Goal: Transaction & Acquisition: Purchase product/service

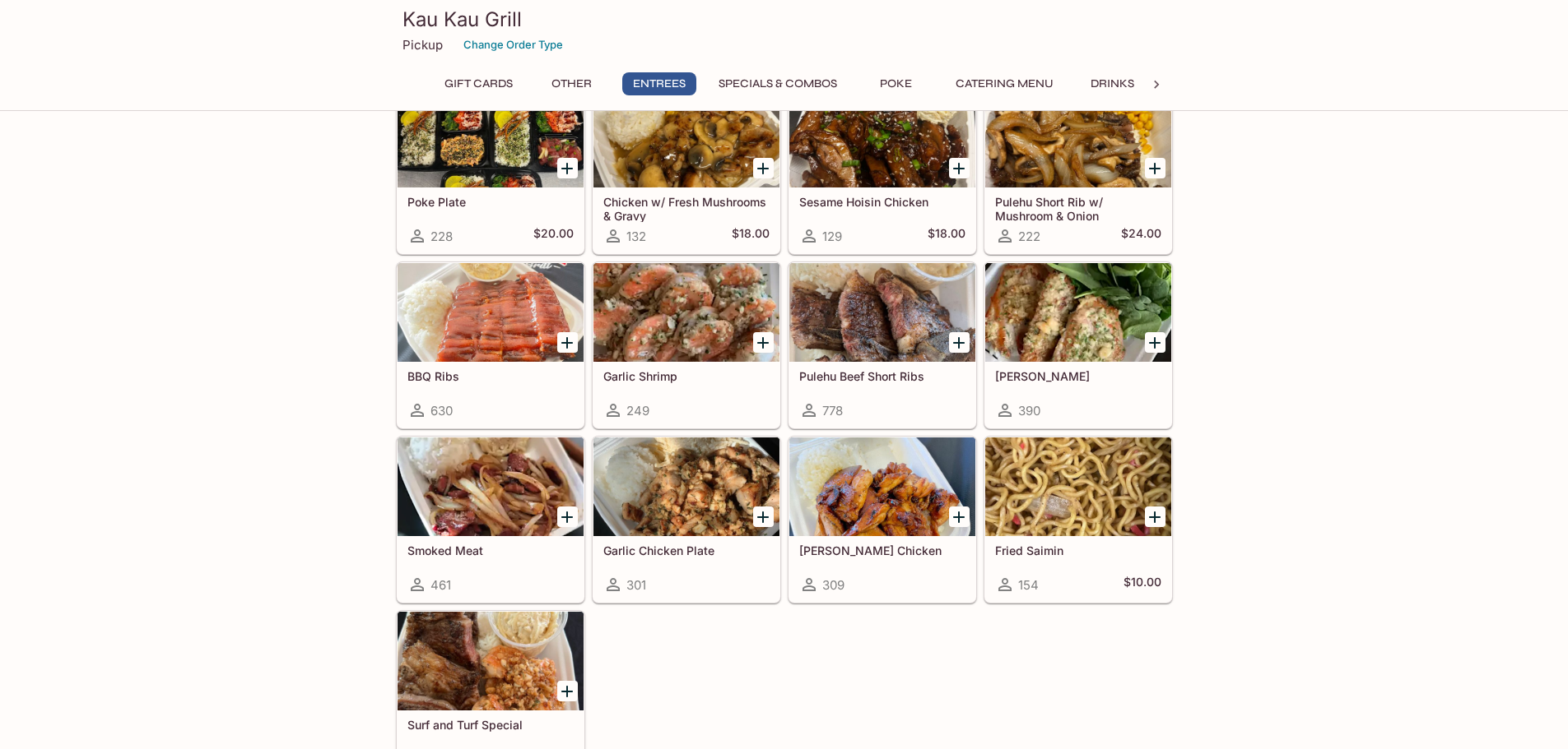
scroll to position [823, 0]
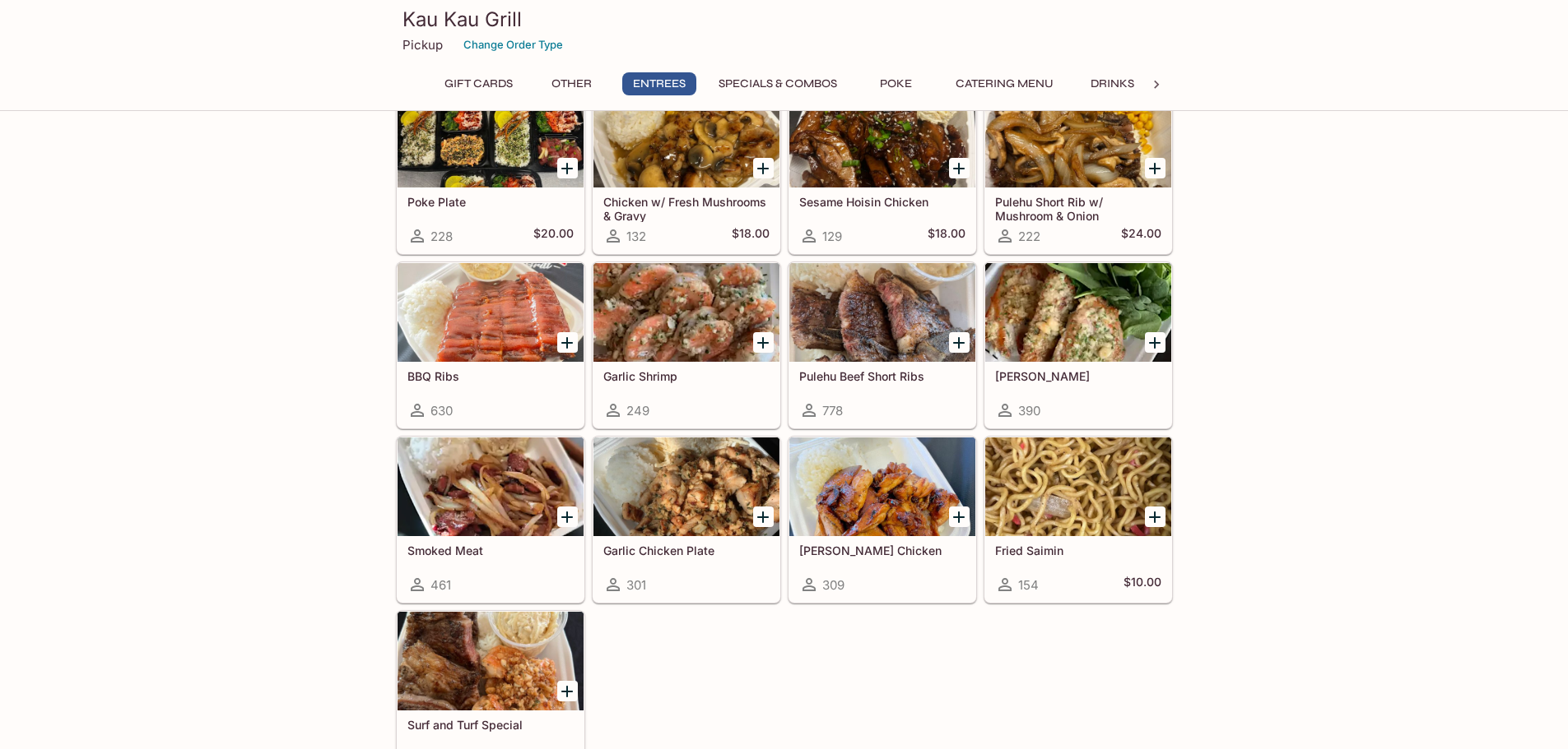
scroll to position [987, 0]
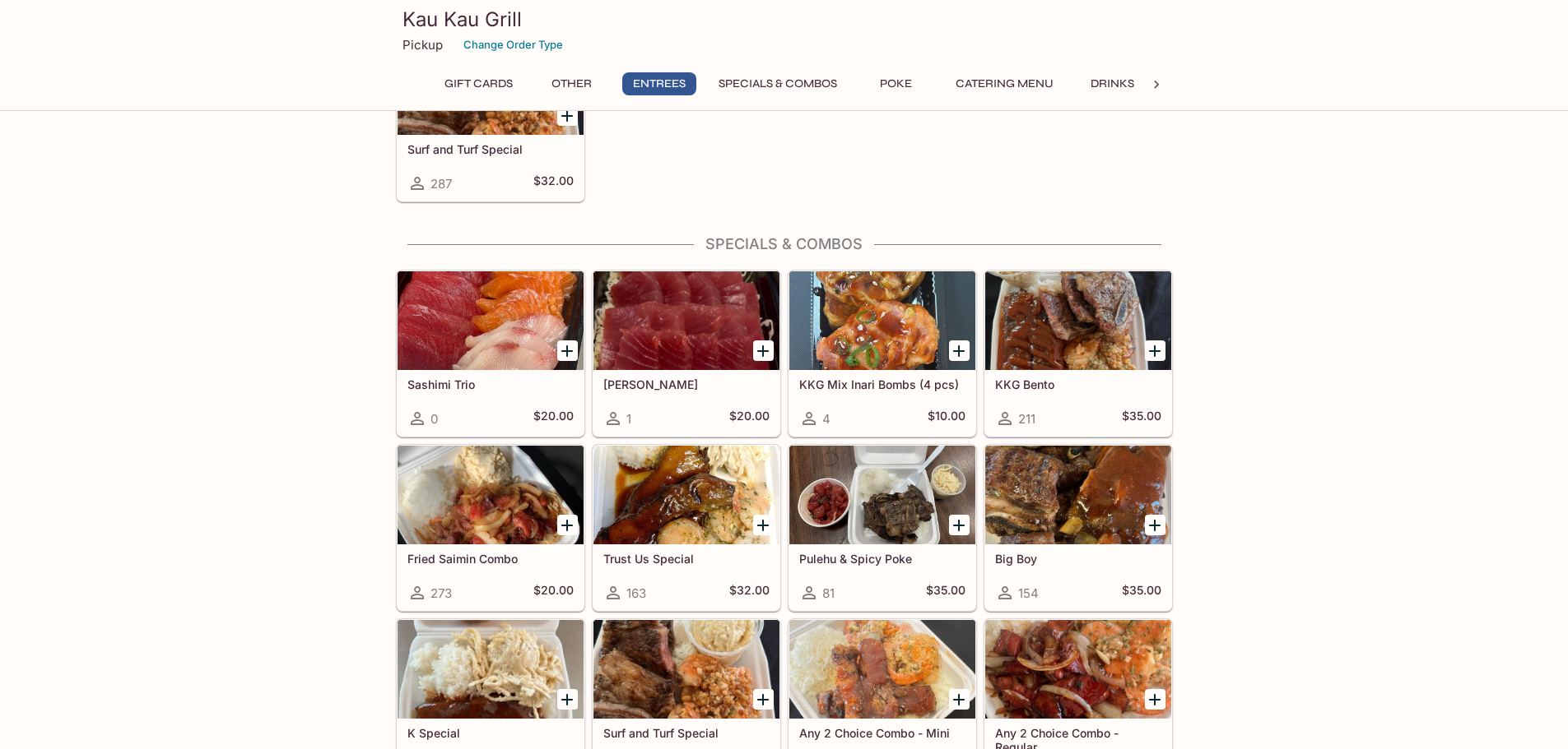
click at [313, 473] on div "Gift Cards $25 Gift Card 2 $23.87 $30 Gift Card 0 $28.65 $40 Gift Card 0 $38.20…" at bounding box center [784, 598] width 1568 height 3881
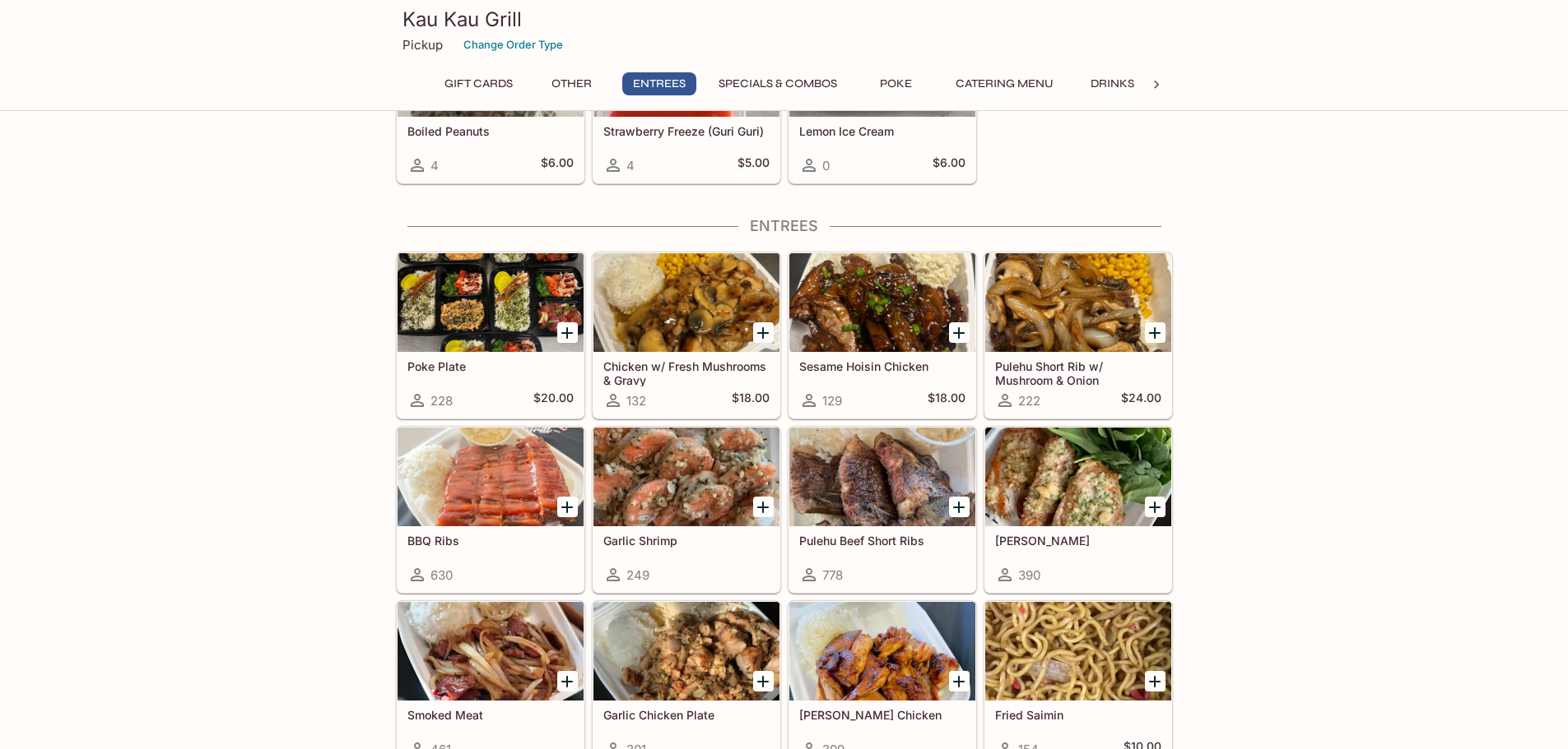
scroll to position [658, 0]
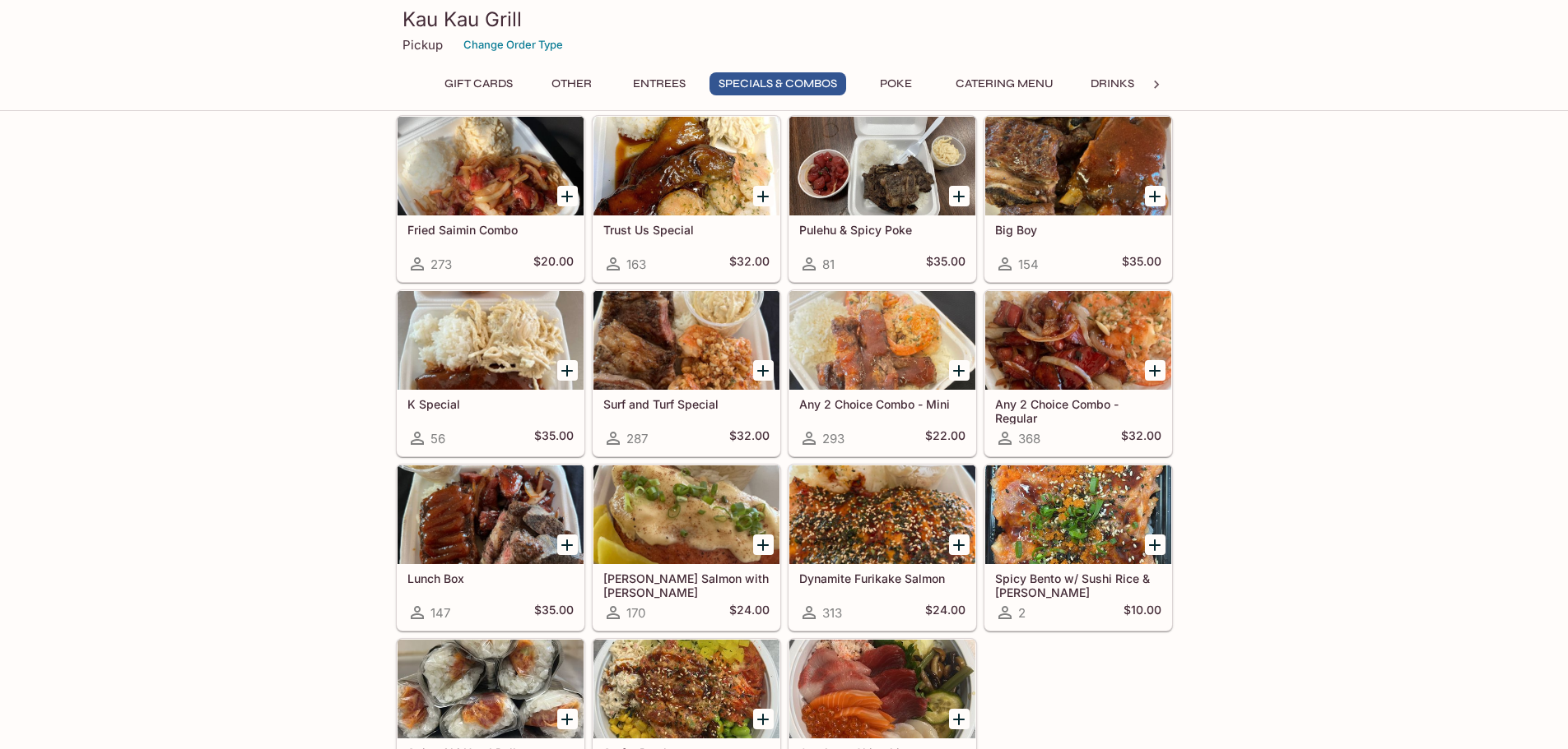
scroll to position [1974, 0]
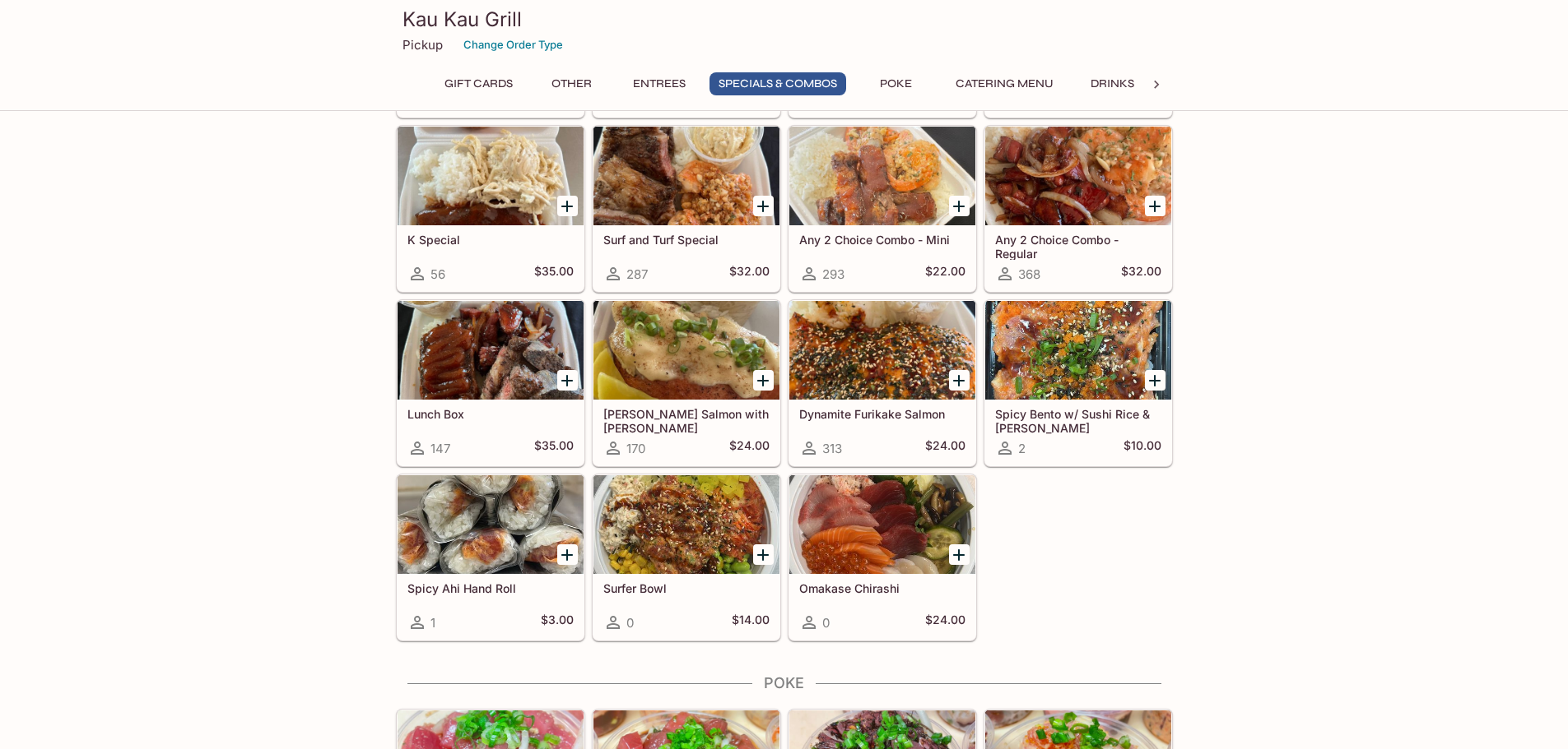
click at [1300, 573] on div "Gift Cards $25 Gift Card 2 $23.87 $30 Gift Card 0 $28.65 $40 Gift Card 0 $38.20…" at bounding box center [784, 104] width 1568 height 3881
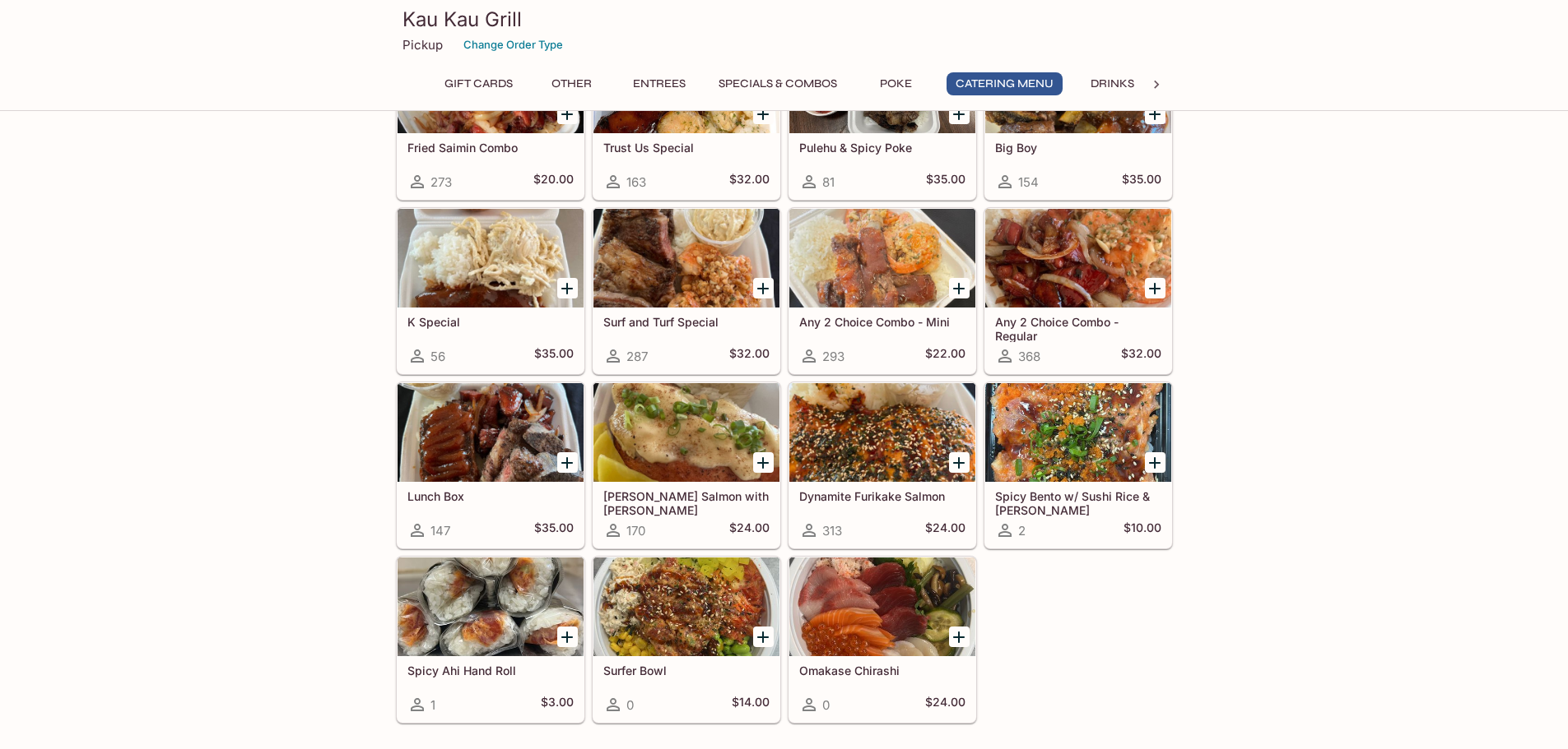
scroll to position [3270, 0]
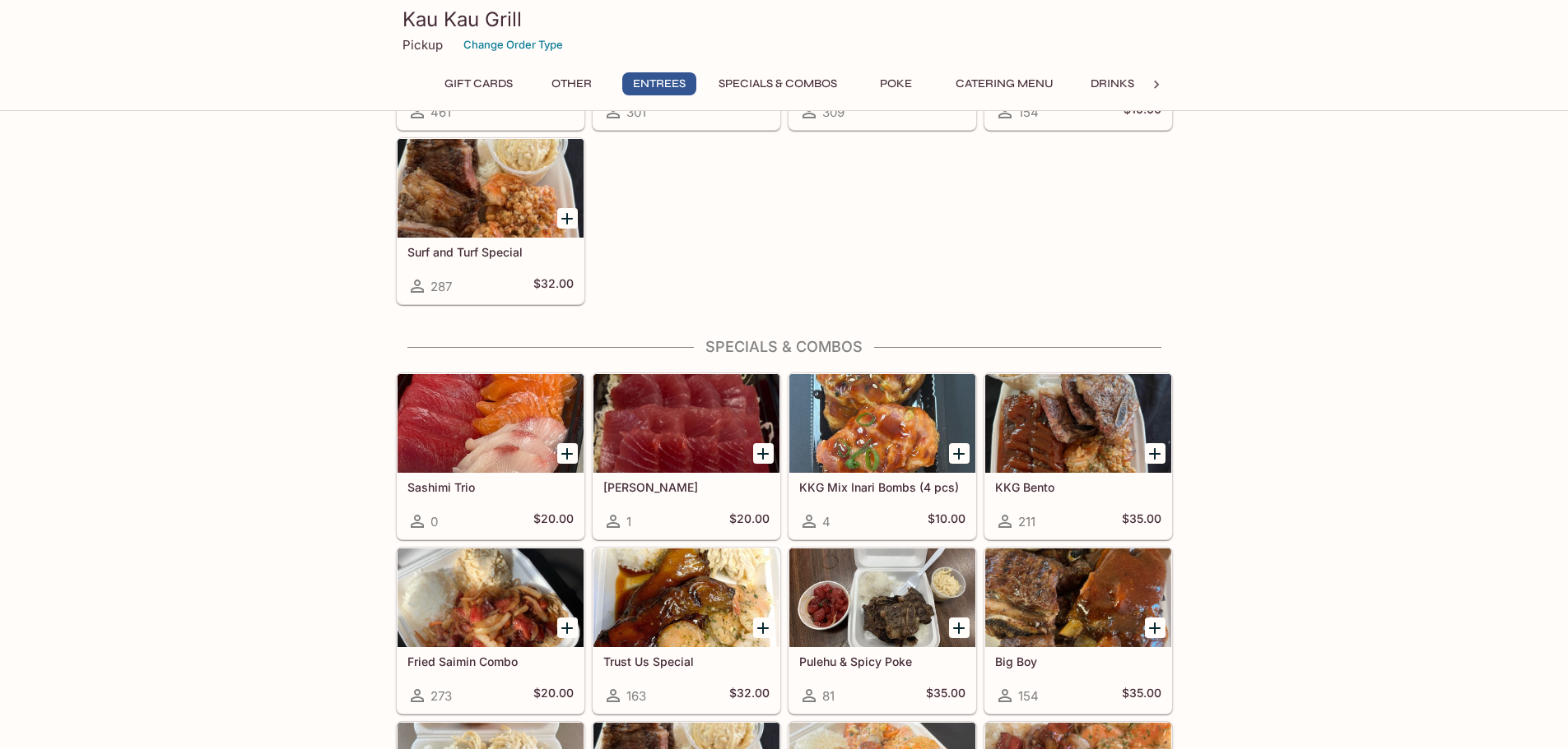
scroll to position [1460, 0]
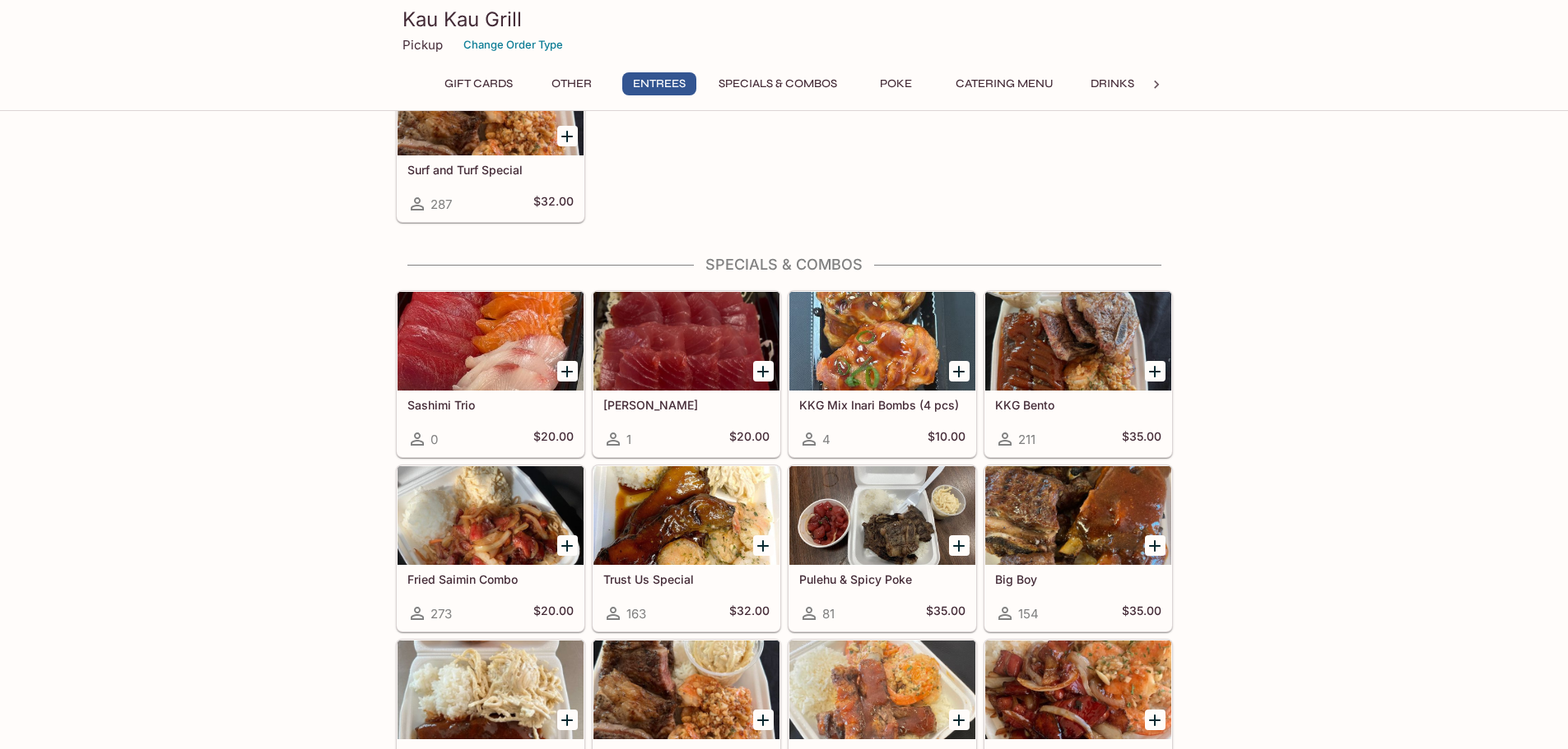
click at [453, 521] on div at bounding box center [490, 515] width 186 height 98
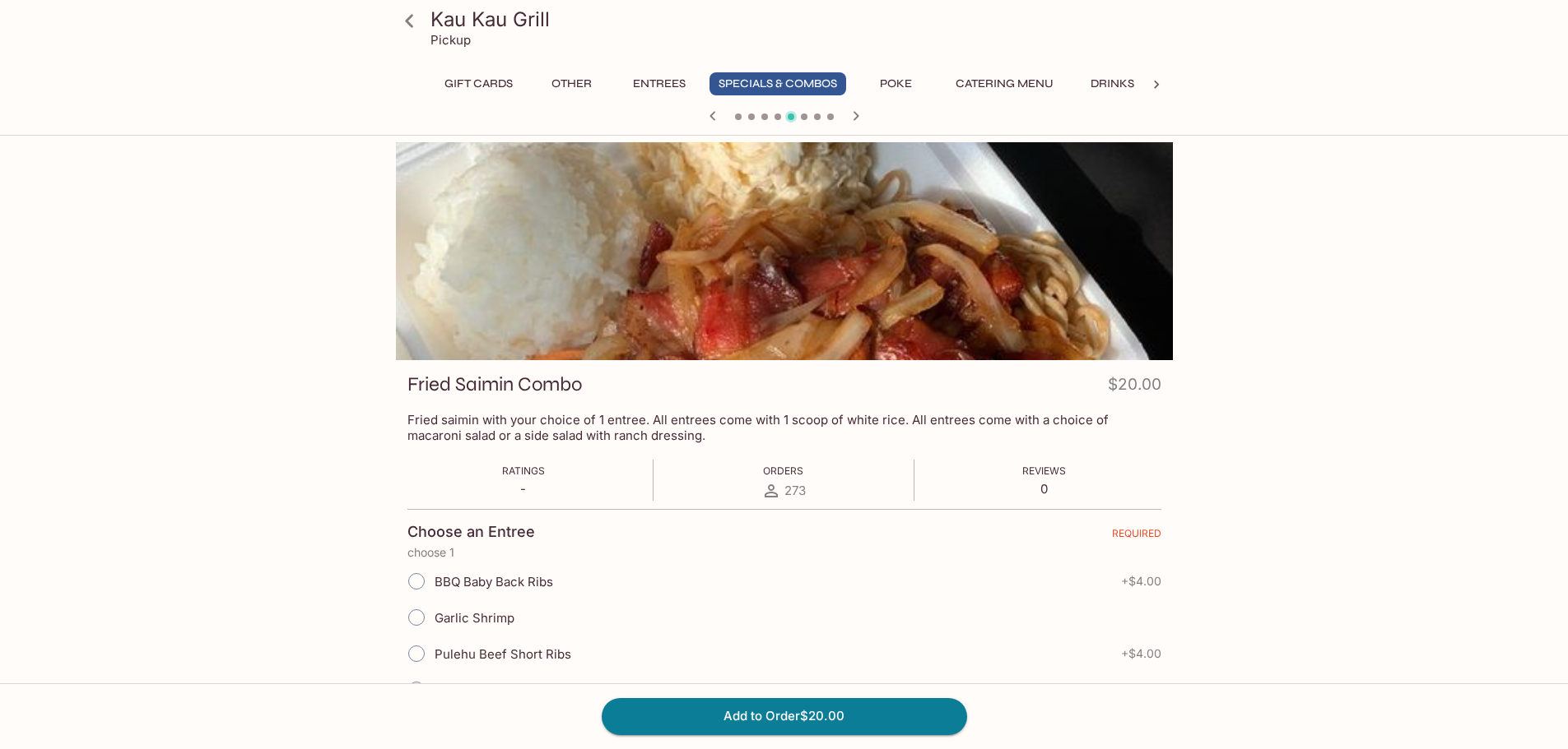
click at [473, 423] on p "Fried saimin with your choice of 1 entree. All entrees come with 1 scoop of whi…" at bounding box center [784, 428] width 754 height 32
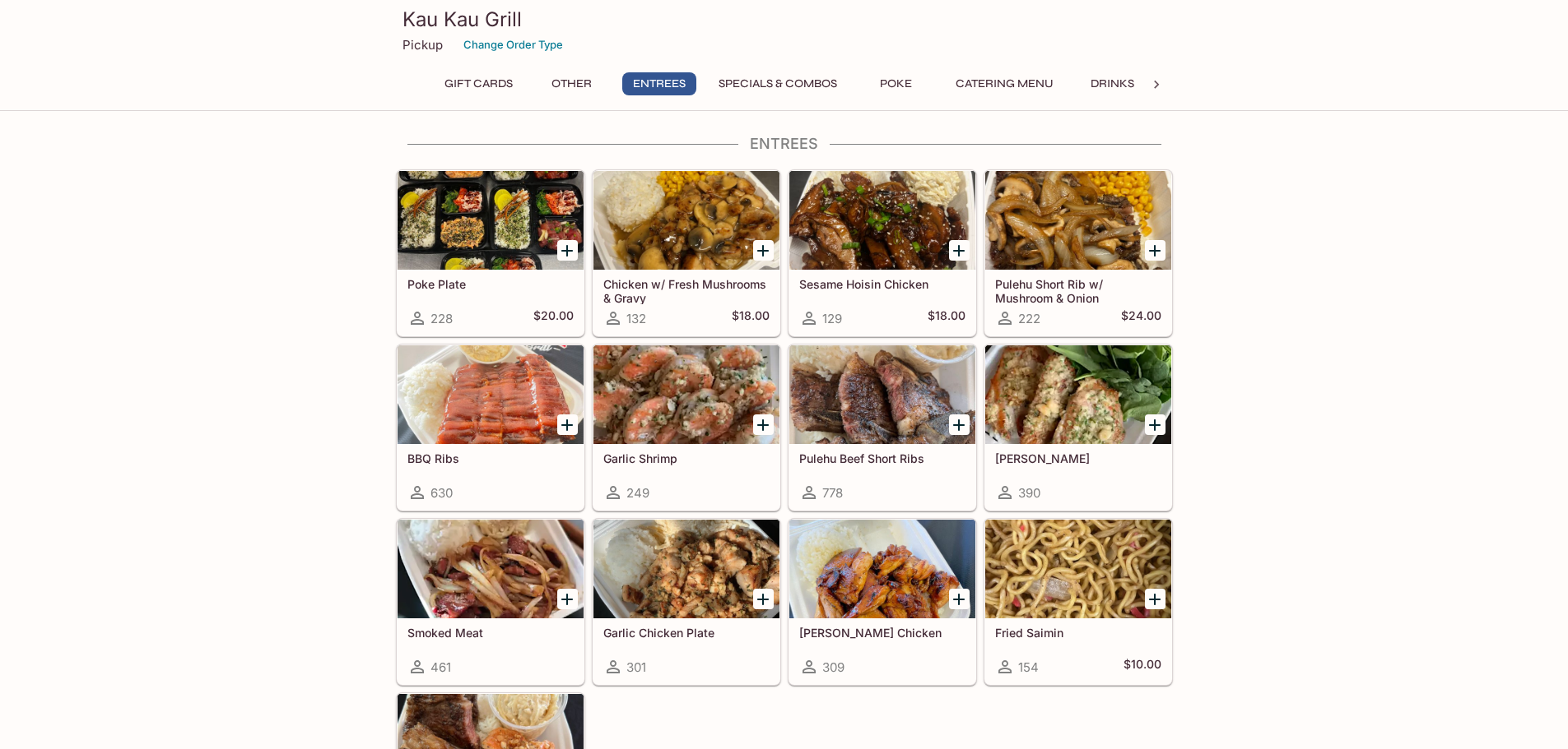
scroll to position [905, 0]
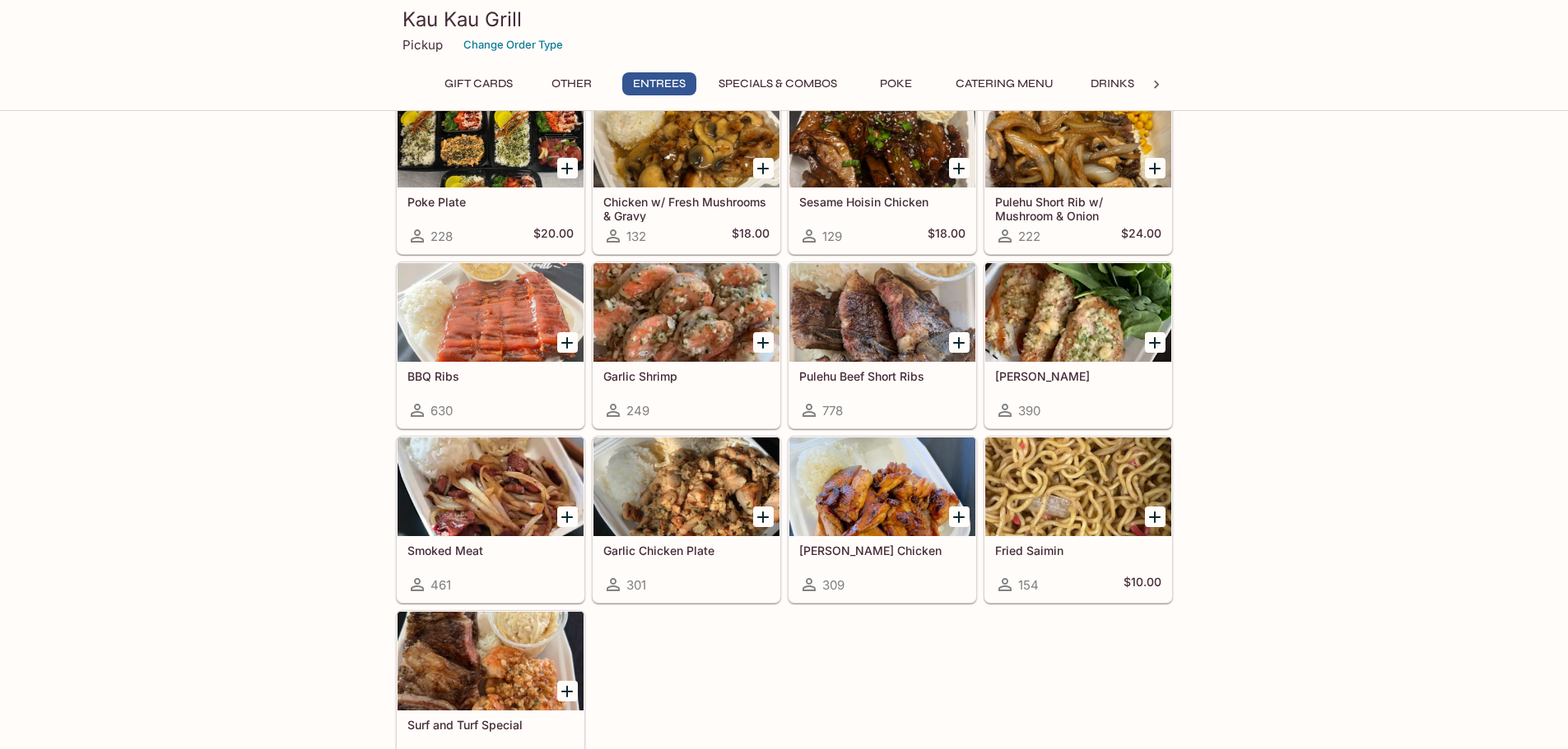
click at [980, 504] on div "Fried Saimin 154 $10.00" at bounding box center [1074, 516] width 196 height 175
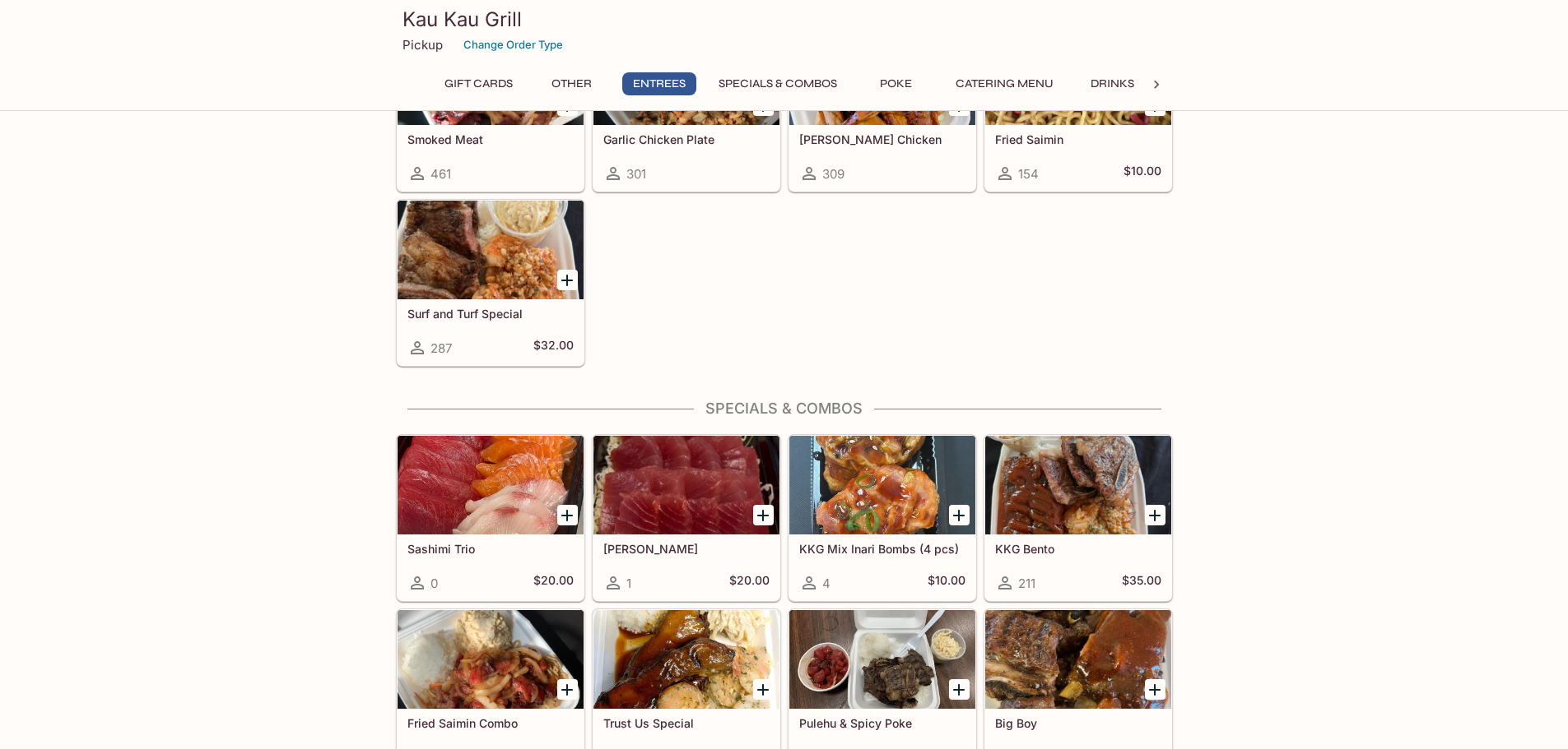
scroll to position [1727, 0]
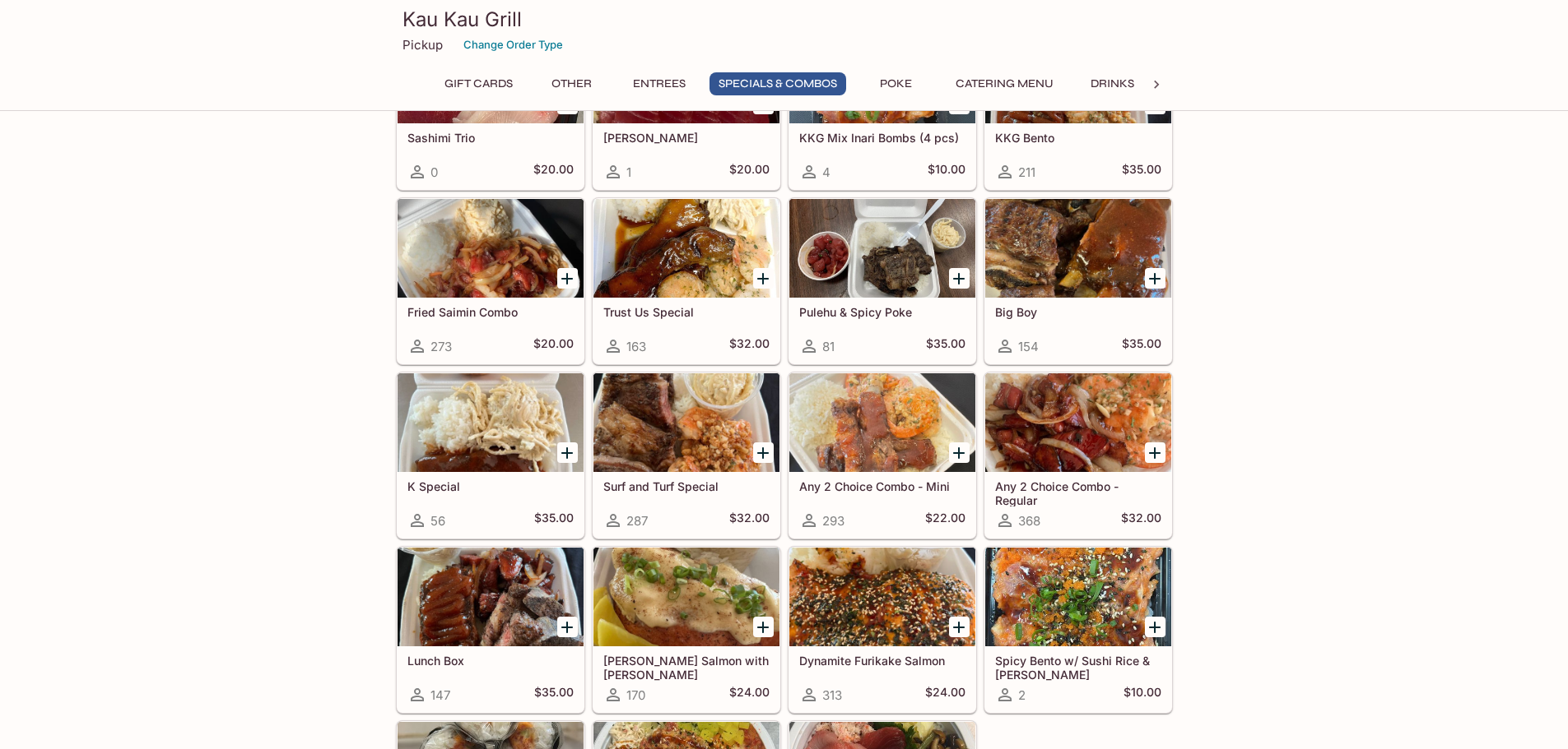
click at [1340, 508] on div "Gift Cards $25 Gift Card 2 $23.87 $30 Gift Card 0 $28.65 $40 Gift Card 0 $38.20…" at bounding box center [784, 351] width 1568 height 3881
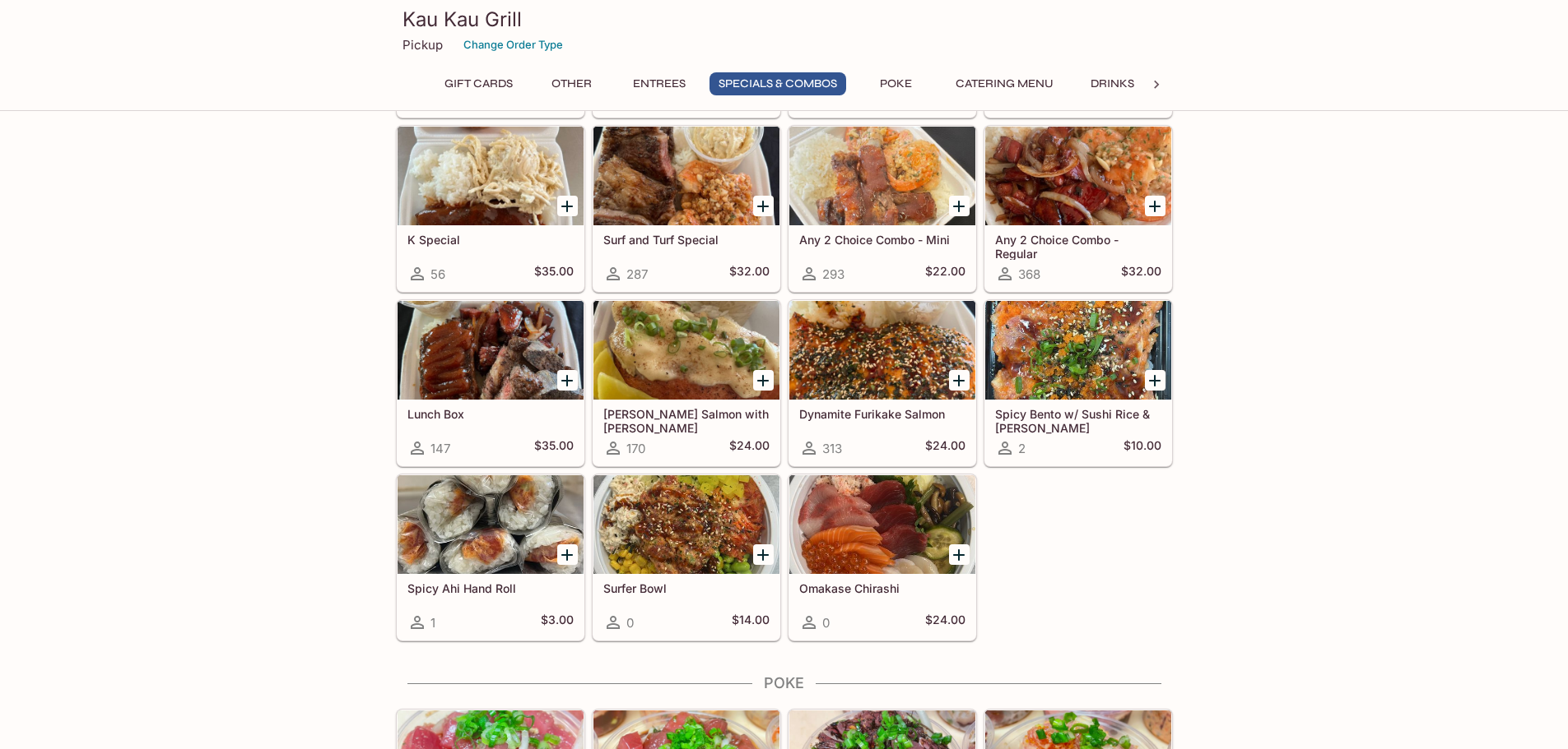
scroll to position [1892, 0]
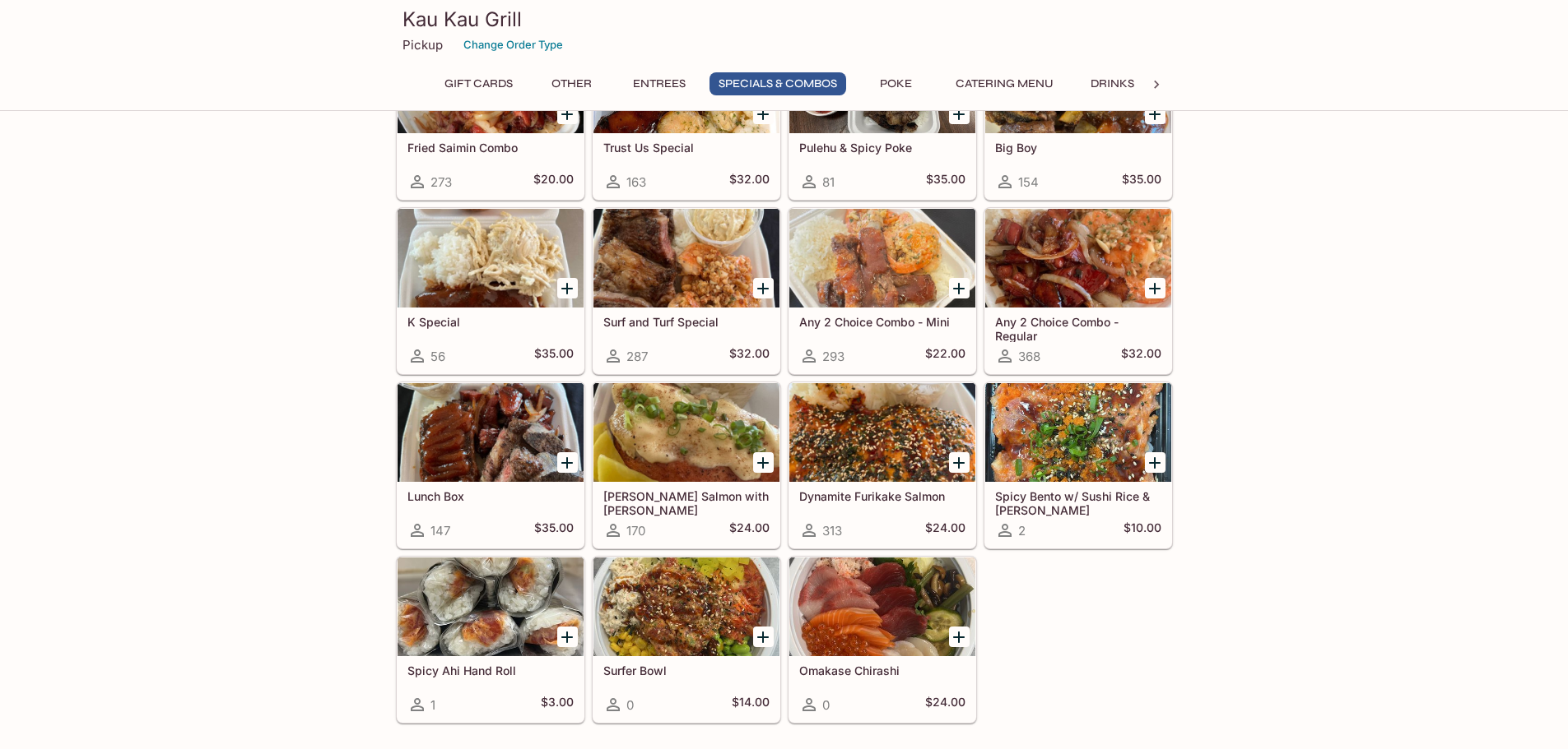
click at [675, 446] on div at bounding box center [686, 433] width 186 height 98
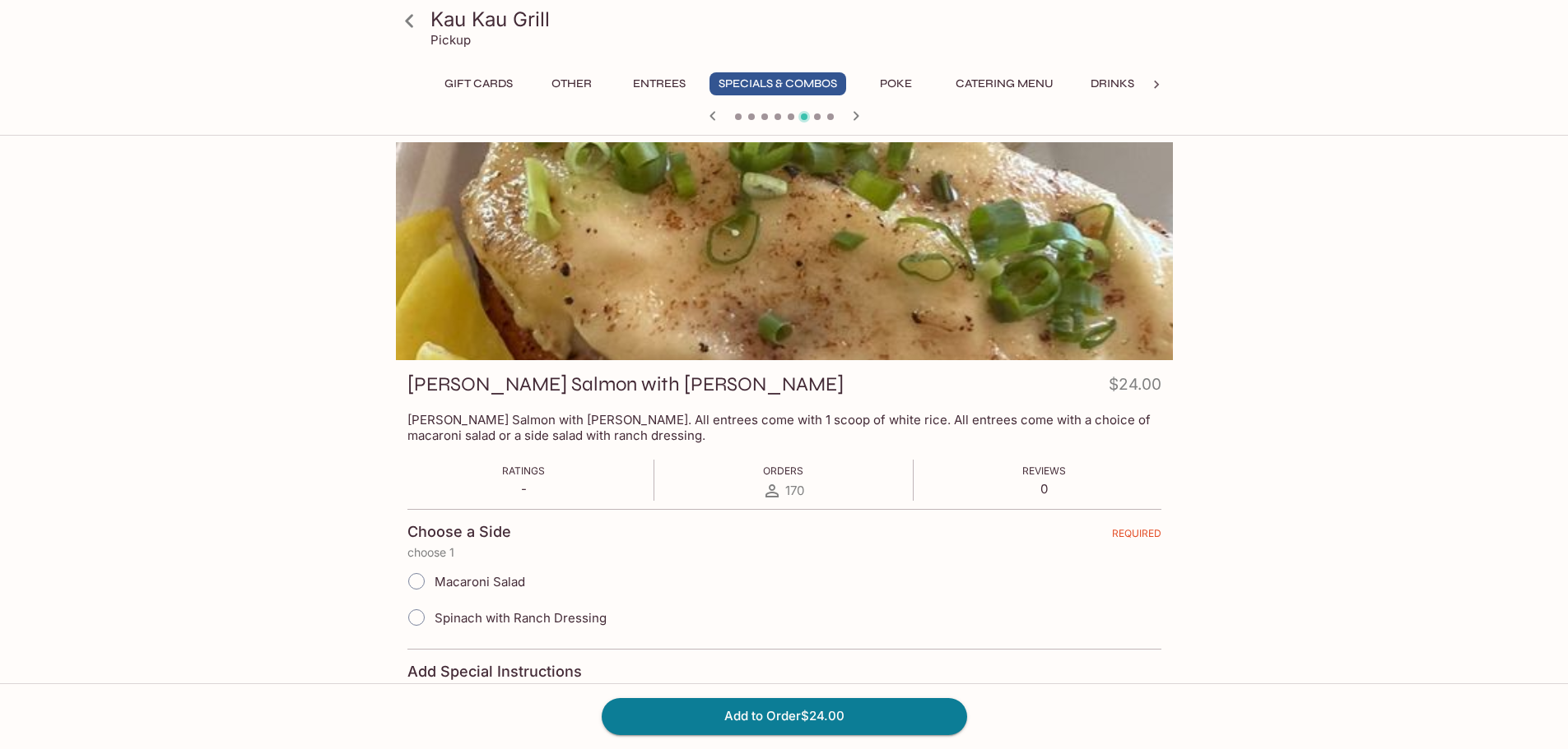
click at [756, 420] on p "[PERSON_NAME] Salmon with [PERSON_NAME]. All entrees come with 1 scoop of white…" at bounding box center [784, 428] width 754 height 32
click at [479, 430] on p "[PERSON_NAME] Salmon with [PERSON_NAME]. All entrees come with 1 scoop of white…" at bounding box center [784, 428] width 754 height 32
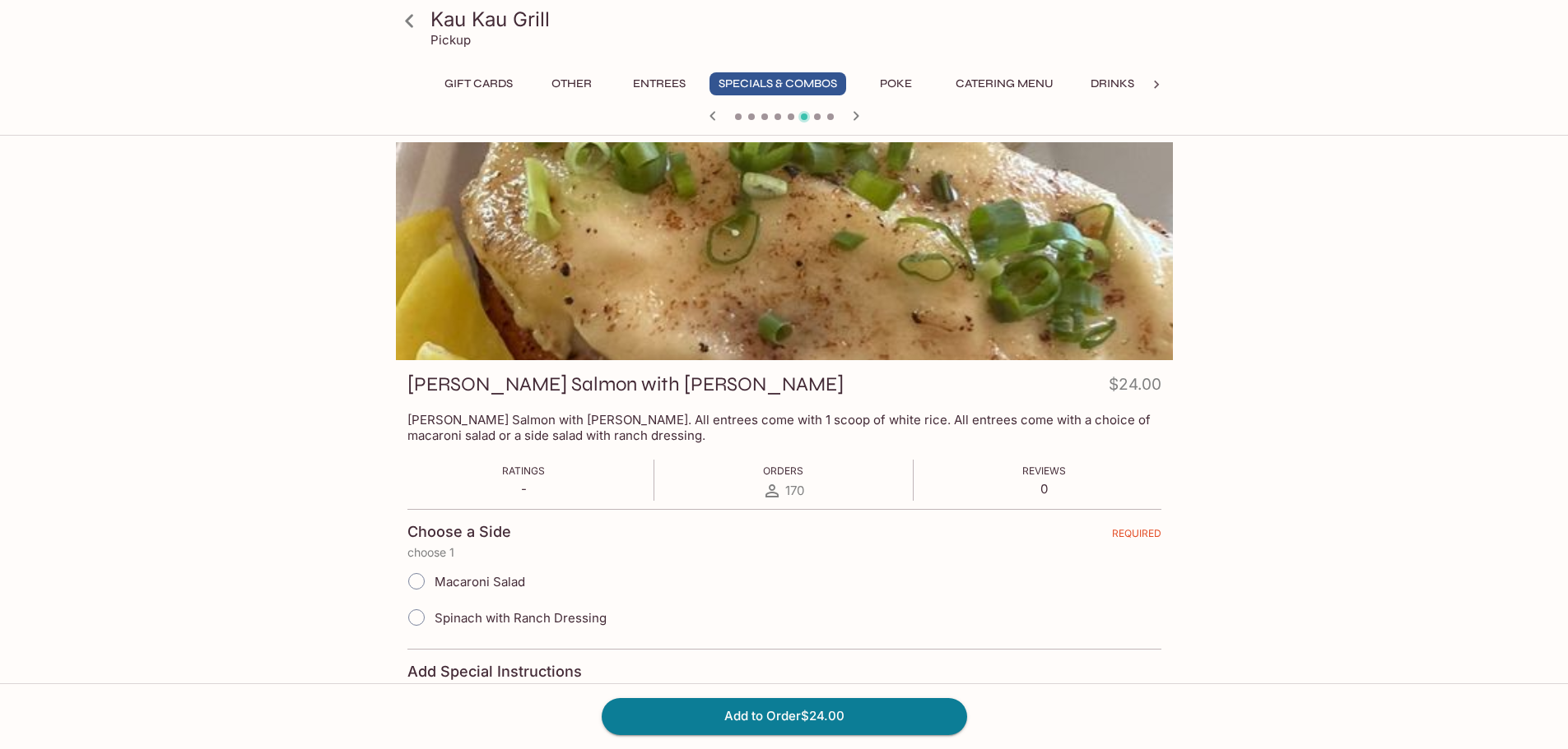
click at [479, 430] on p "[PERSON_NAME] Salmon with [PERSON_NAME]. All entrees come with 1 scoop of white…" at bounding box center [784, 428] width 754 height 32
click at [396, 429] on div "[PERSON_NAME] Salmon with [PERSON_NAME] $24.00 [PERSON_NAME] Salmon with [PERSO…" at bounding box center [784, 612] width 777 height 505
click at [502, 291] on div at bounding box center [784, 251] width 777 height 218
click at [322, 309] on div "Kau Kau Grill Pickup Gift Cards Other Entrees Specials & Combos Poke Catering M…" at bounding box center [784, 537] width 1053 height 789
click at [502, 415] on p "[PERSON_NAME] Salmon with [PERSON_NAME]. All entrees come with 1 scoop of white…" at bounding box center [784, 428] width 754 height 32
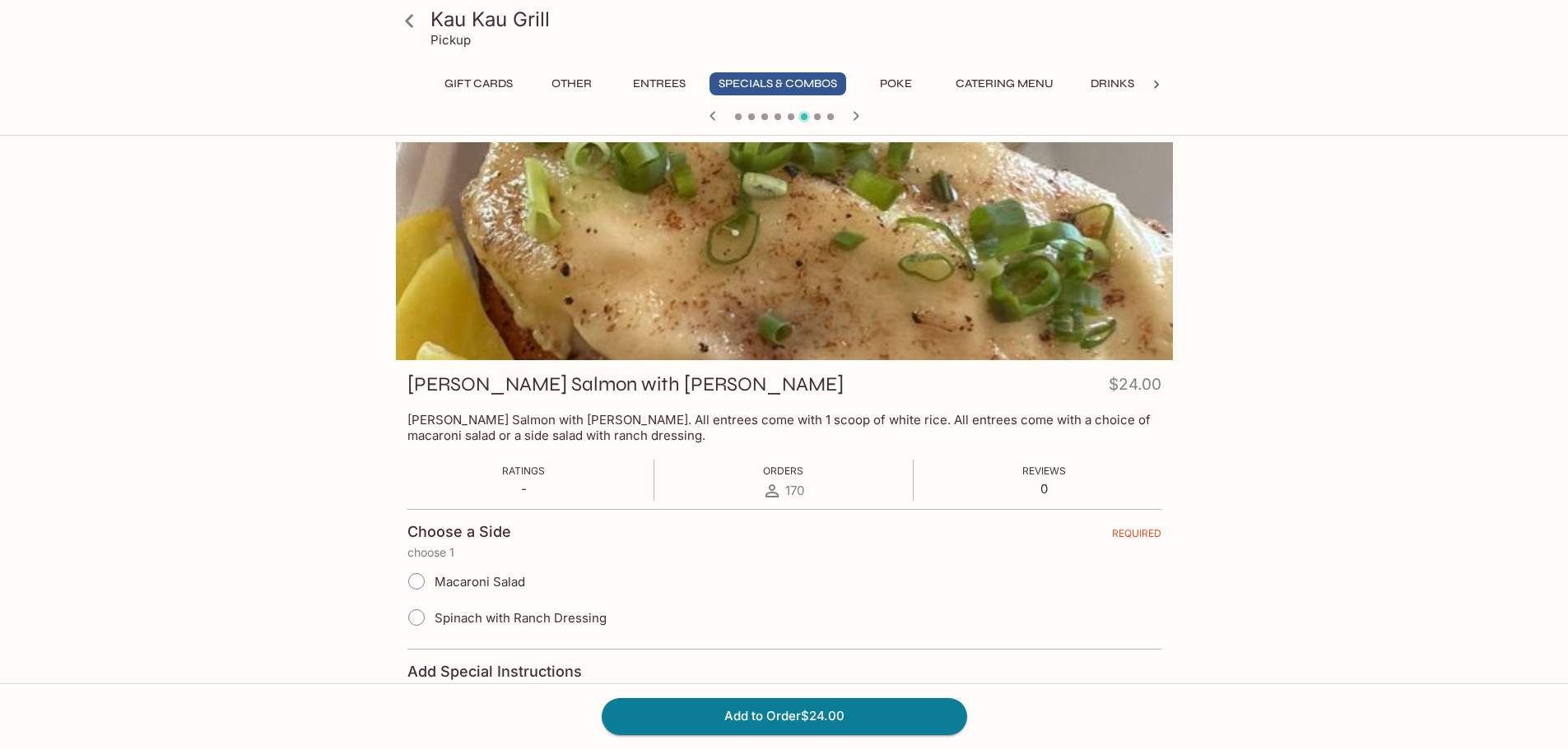
click at [502, 415] on p "[PERSON_NAME] Salmon with [PERSON_NAME]. All entrees come with 1 scoop of white…" at bounding box center [784, 428] width 754 height 32
click at [508, 378] on h3 "[PERSON_NAME] Salmon with [PERSON_NAME]" at bounding box center [625, 384] width 437 height 25
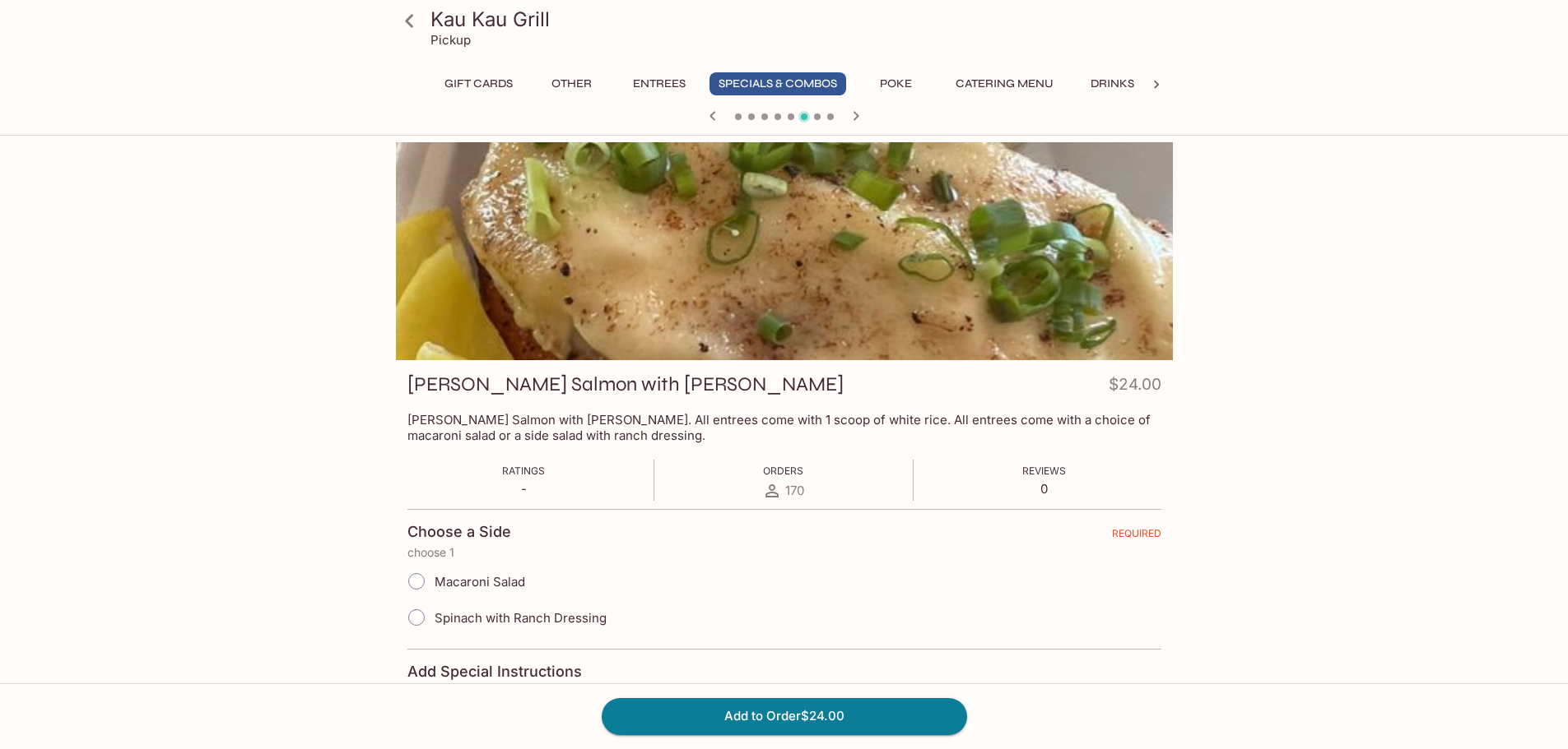
click at [486, 381] on h3 "[PERSON_NAME] Salmon with [PERSON_NAME]" at bounding box center [625, 384] width 437 height 25
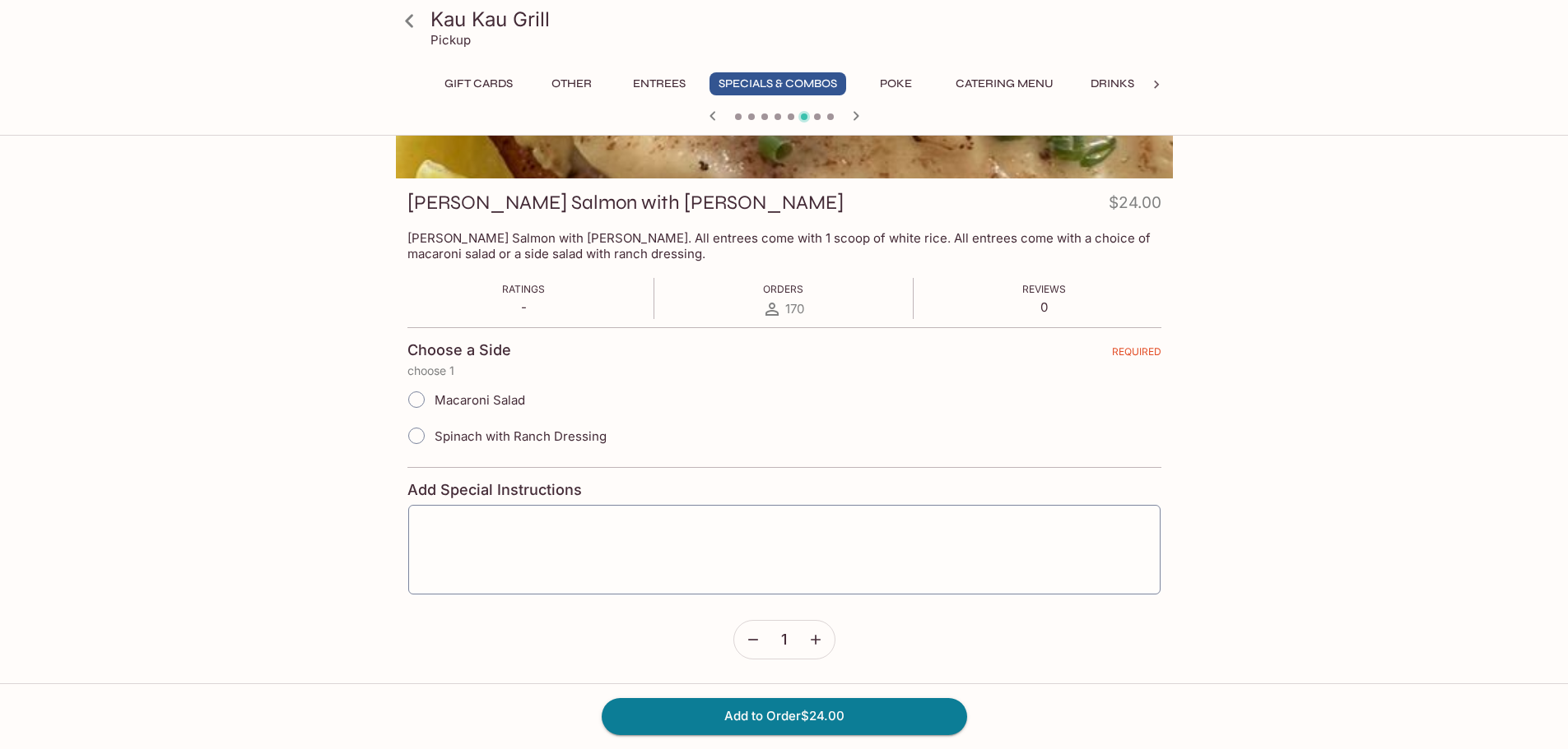
click at [241, 421] on div "Kau Kau Grill Pickup Gift Cards Other Entrees Specials & Combos Poke Catering M…" at bounding box center [784, 335] width 1568 height 749
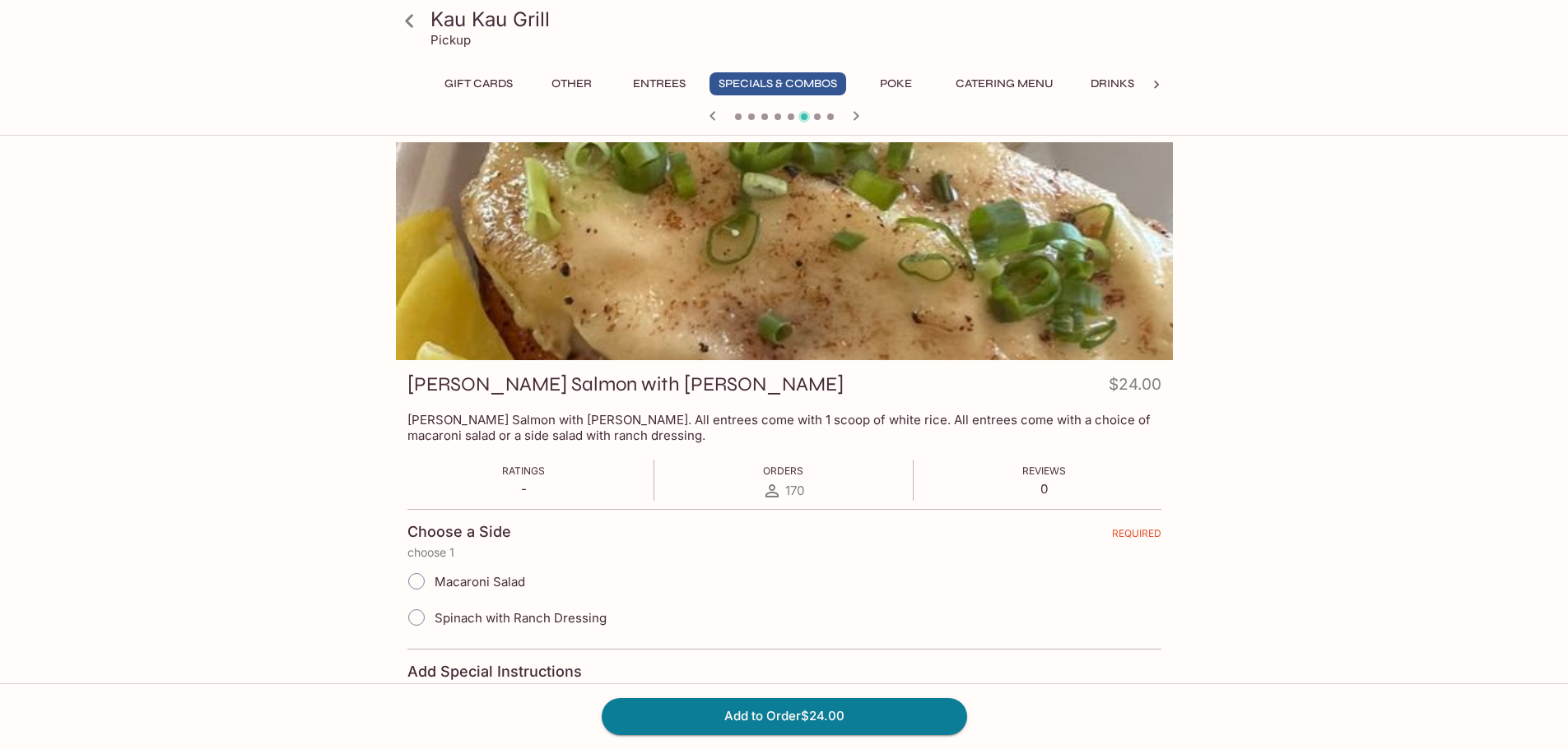
click at [656, 80] on button "Entrees" at bounding box center [659, 83] width 74 height 23
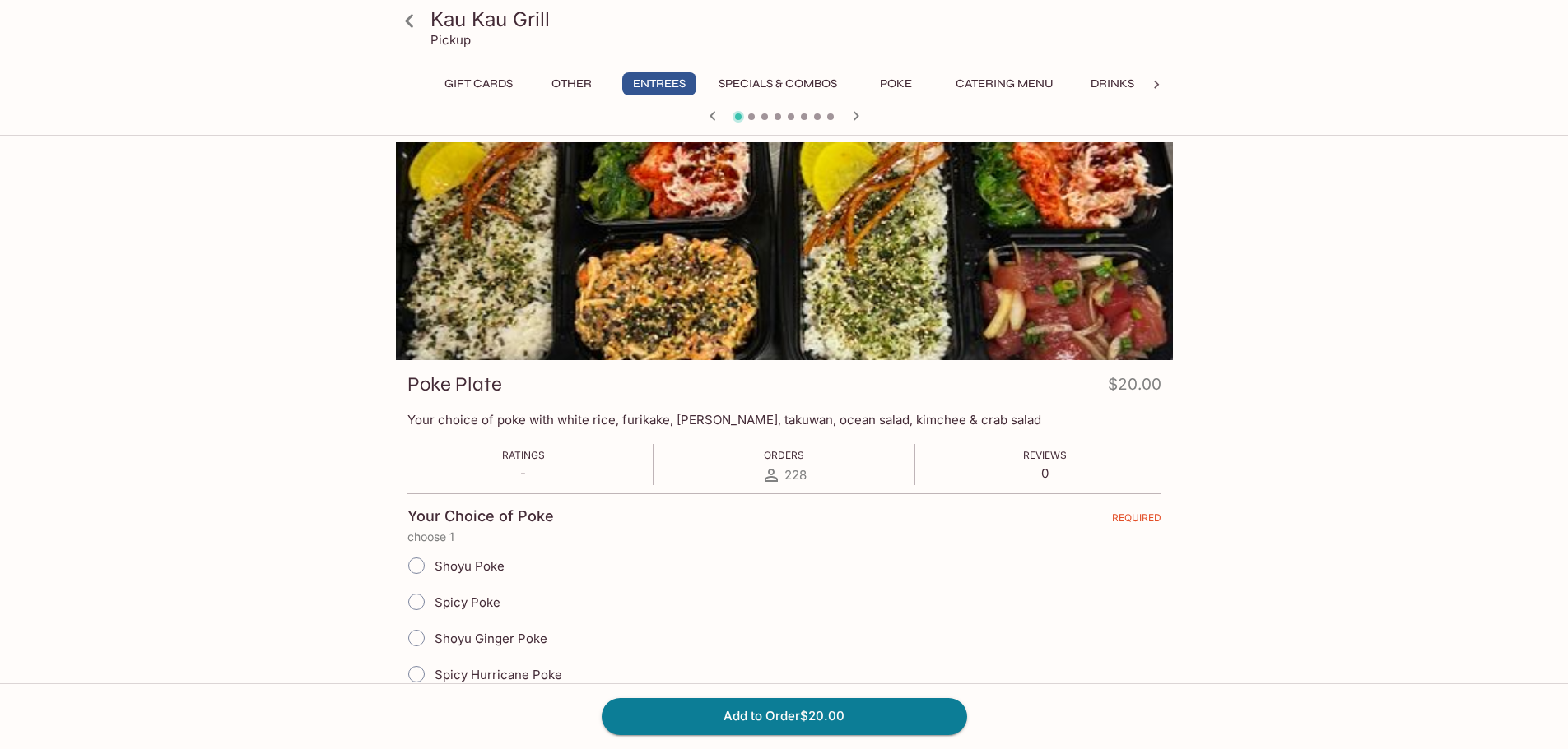
click at [414, 25] on icon at bounding box center [409, 20] width 29 height 29
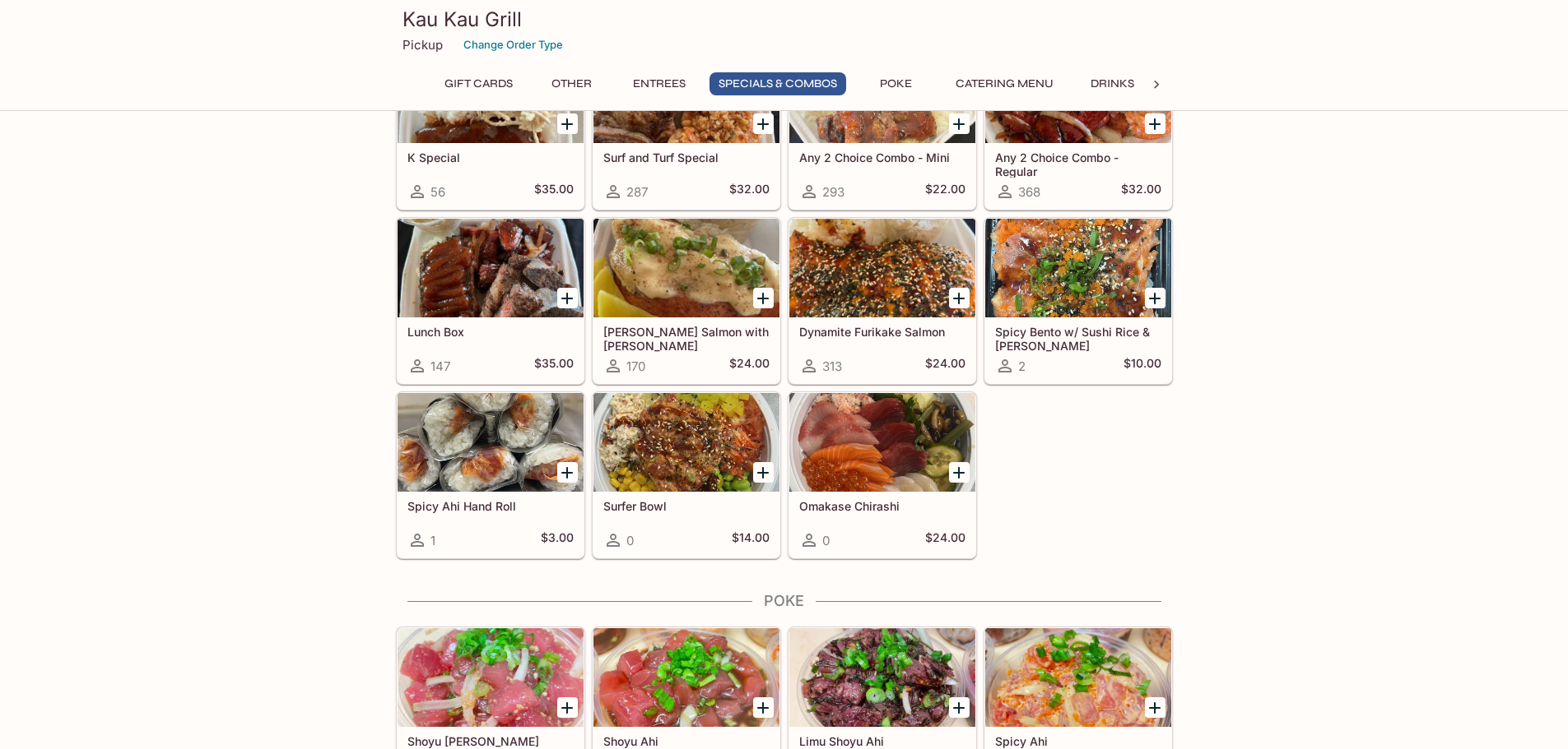
scroll to position [2139, 0]
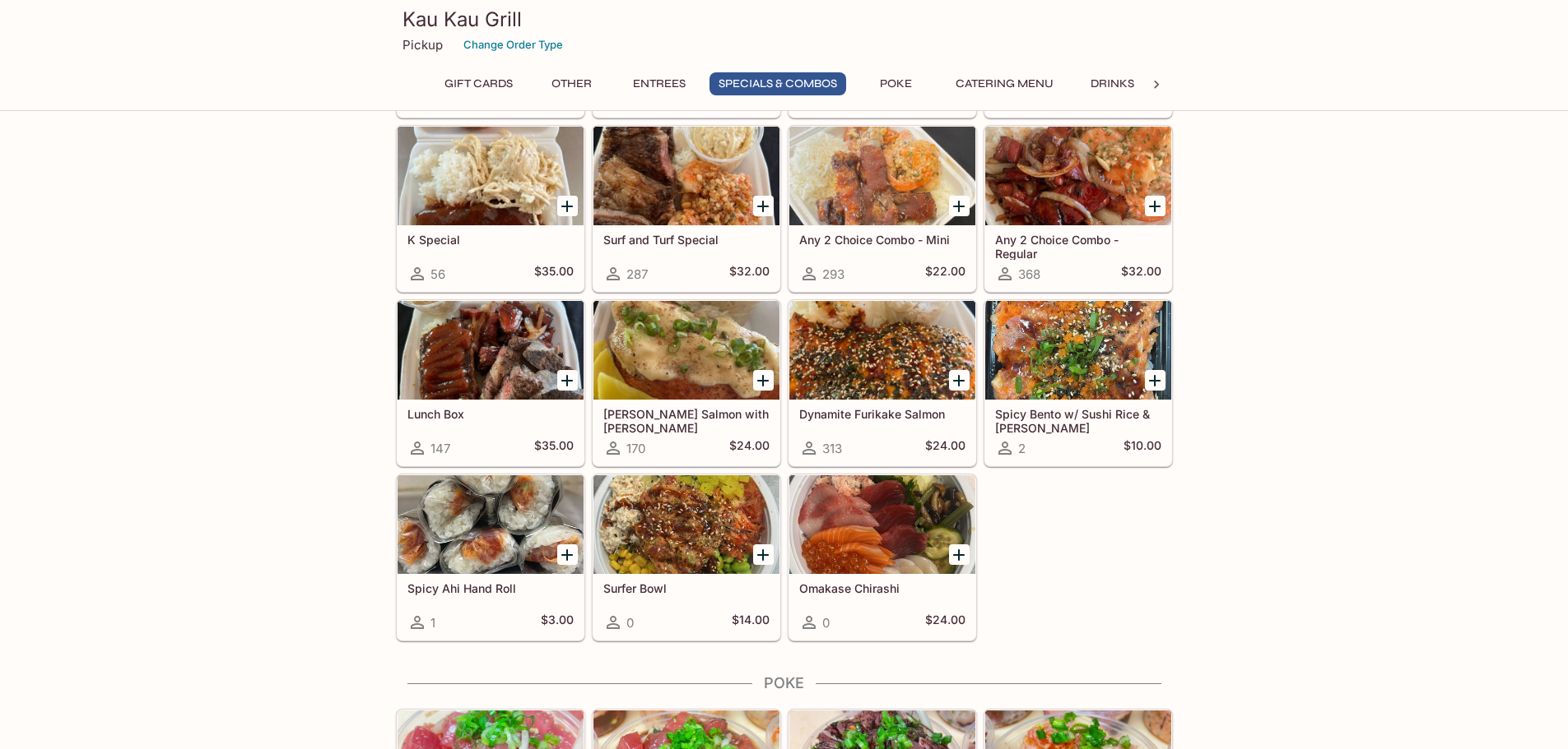
scroll to position [1892, 0]
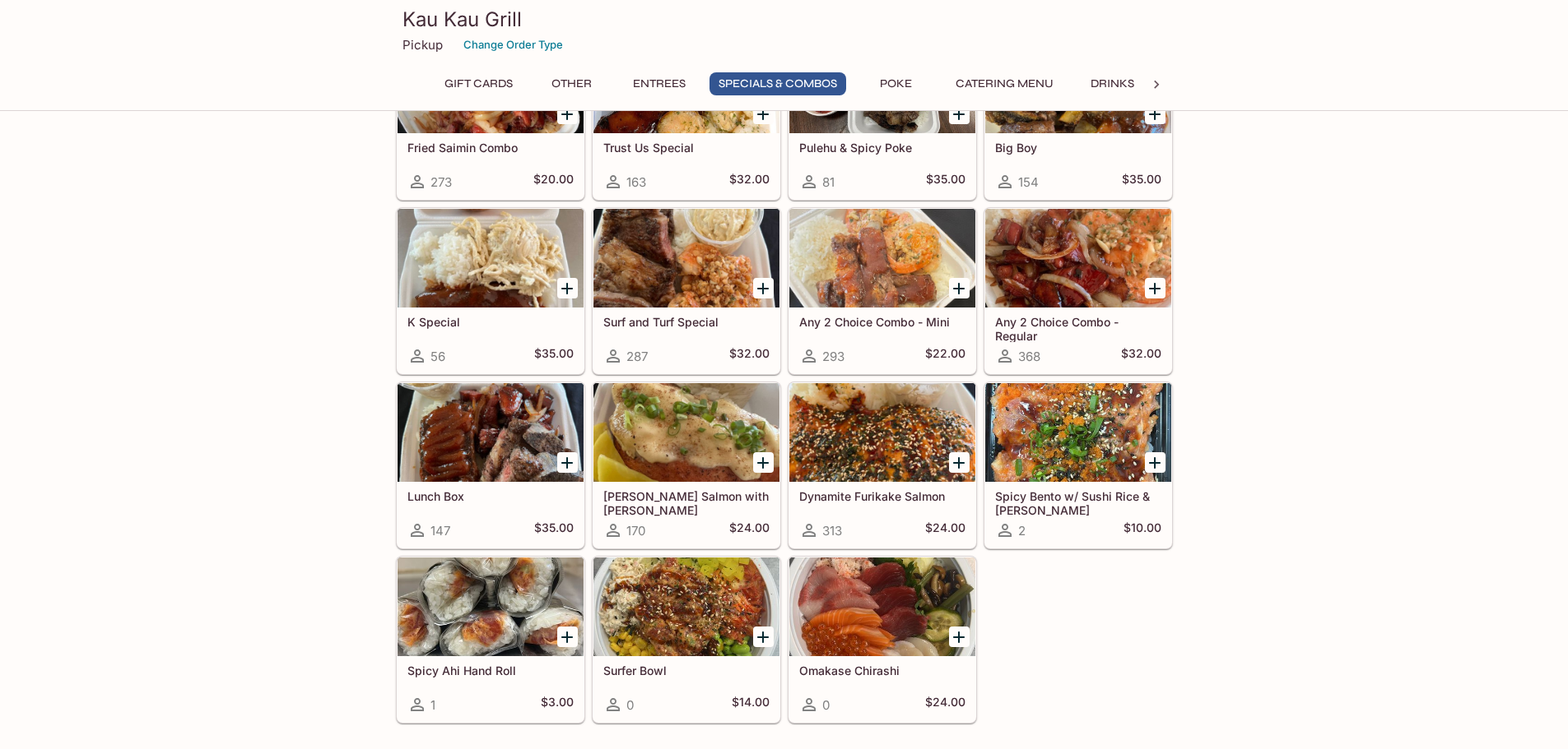
click at [712, 459] on div at bounding box center [686, 433] width 186 height 98
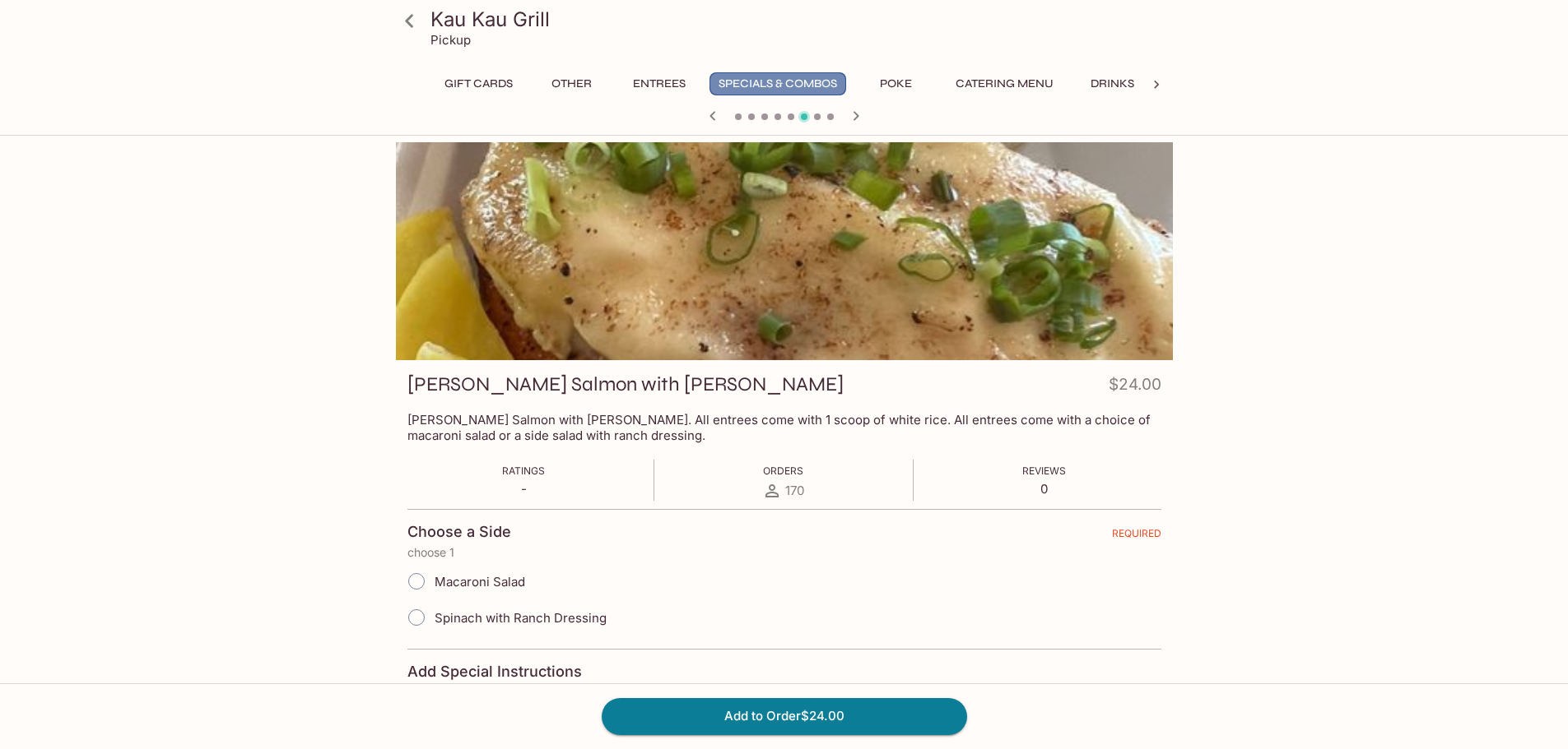
click at [798, 84] on button "Specials & Combos" at bounding box center [778, 83] width 137 height 23
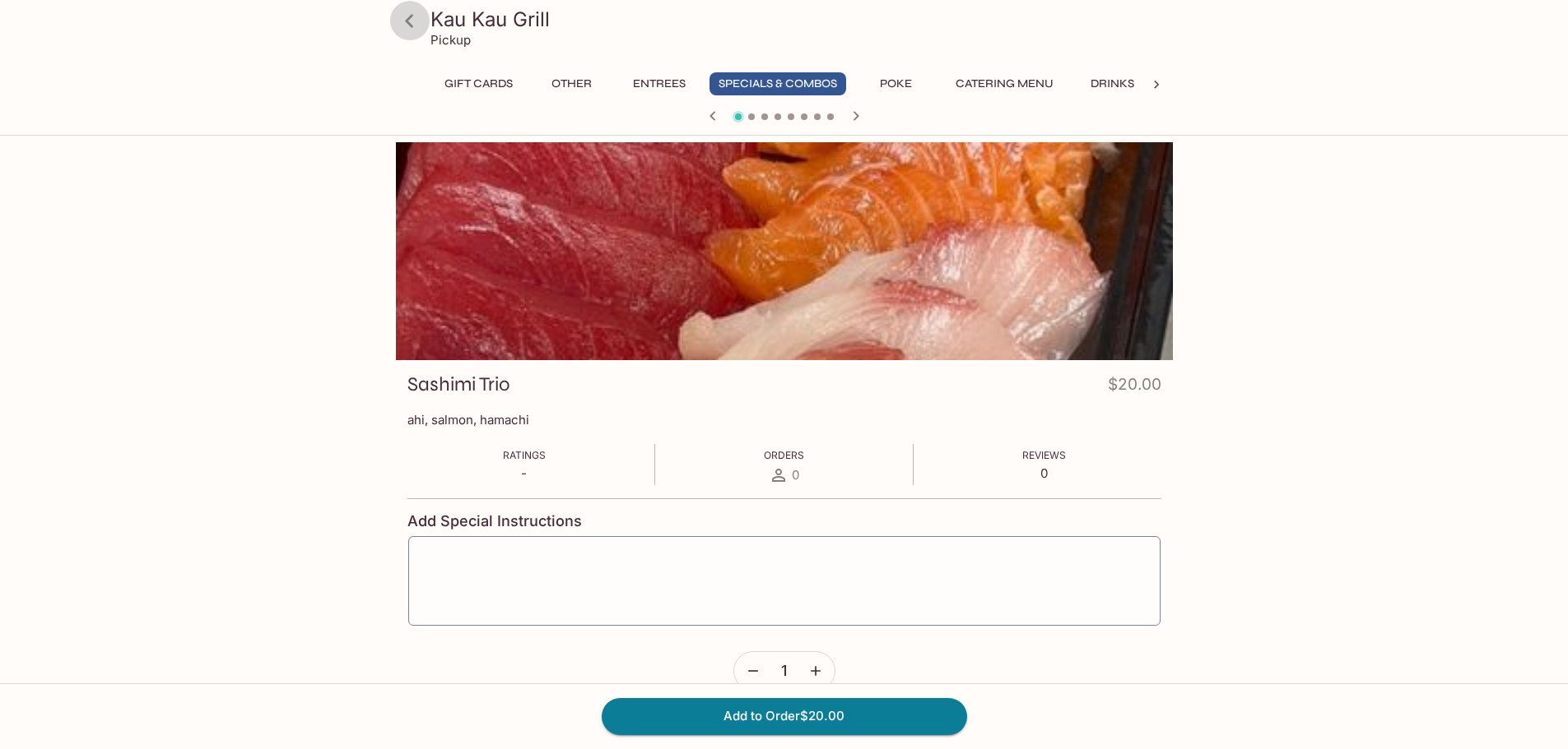
click at [409, 22] on icon at bounding box center [408, 20] width 8 height 13
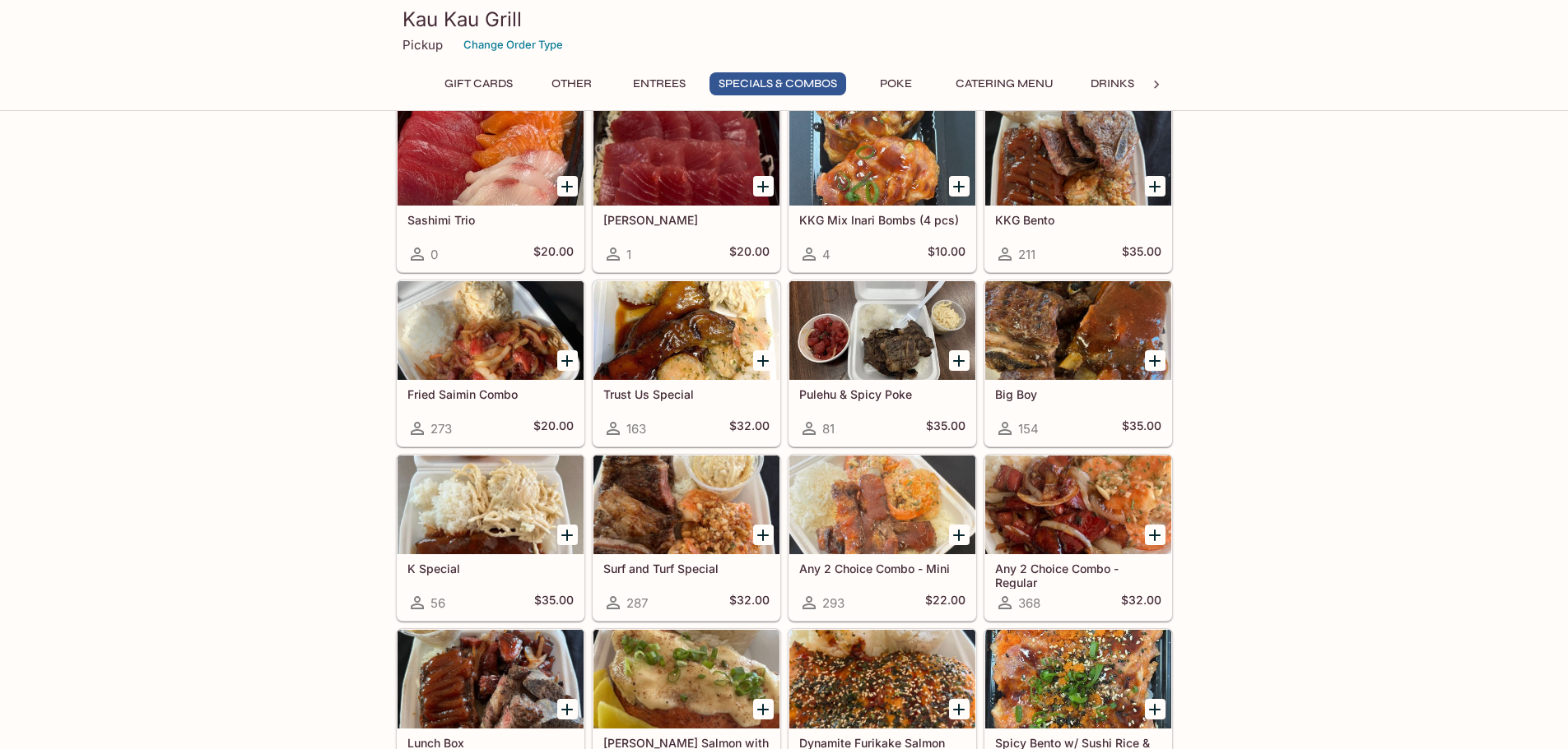
scroll to position [1727, 0]
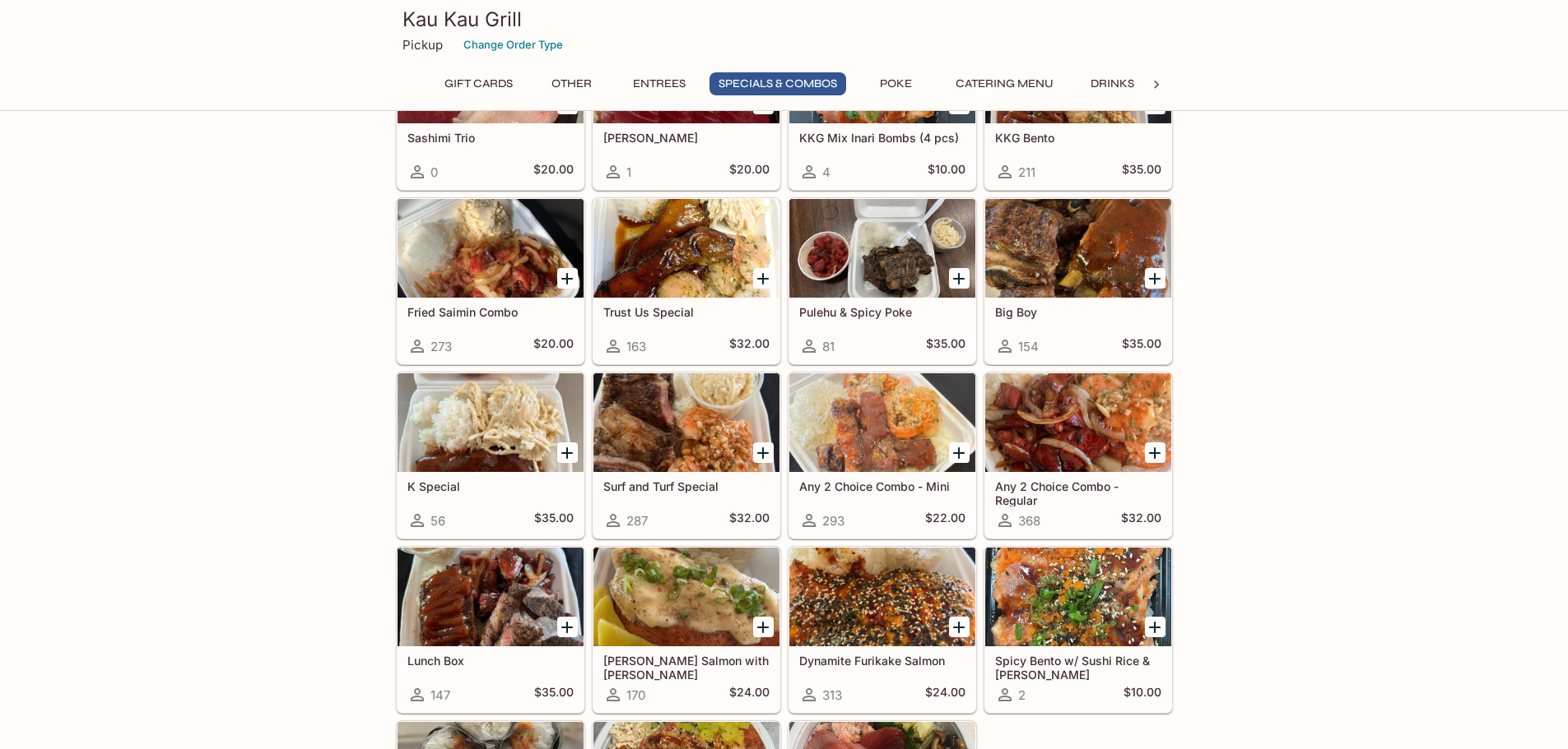
click at [883, 413] on div at bounding box center [882, 422] width 186 height 98
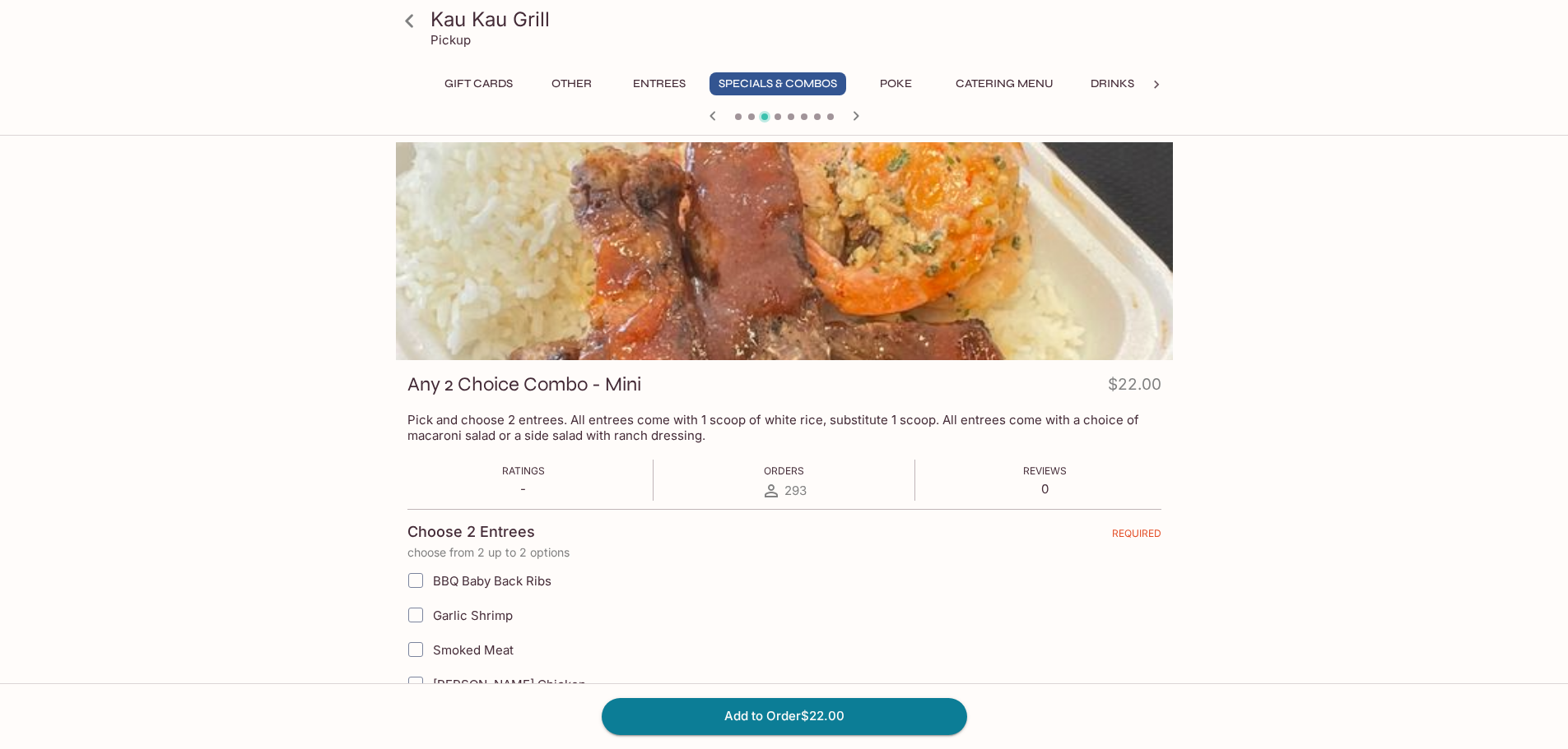
click at [318, 488] on div "Kau Kau Grill Pickup Gift Cards Other Entrees Specials & Combos Poke Catering M…" at bounding box center [784, 689] width 1053 height 1094
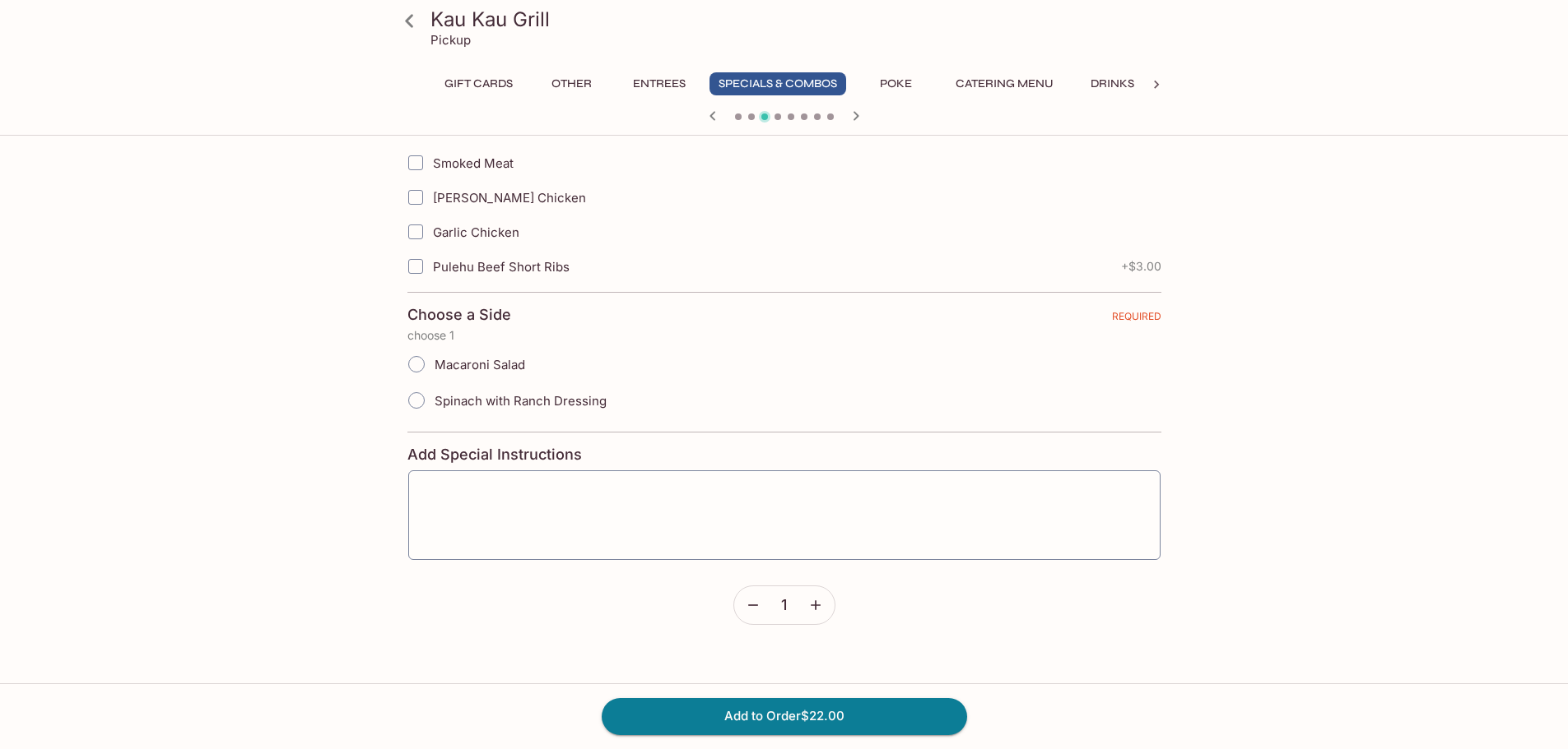
scroll to position [76, 0]
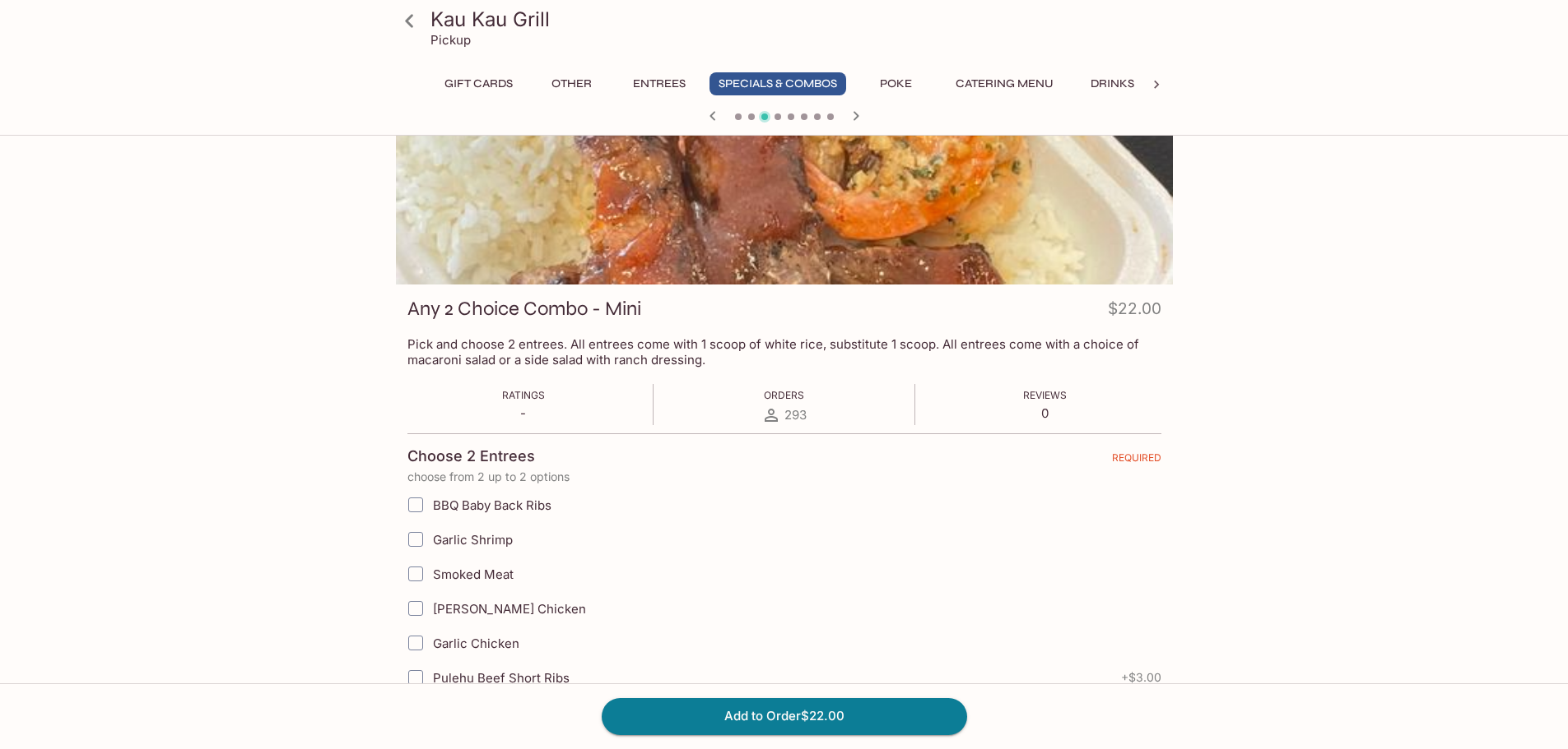
click at [318, 488] on div "Kau Kau Grill Pickup Gift Cards Other Entrees Specials & Combos Poke Catering M…" at bounding box center [784, 614] width 1053 height 1094
click at [358, 386] on div "Kau Kau Grill Pickup Gift Cards Other Entrees Specials & Combos Poke Catering M…" at bounding box center [784, 614] width 1053 height 1094
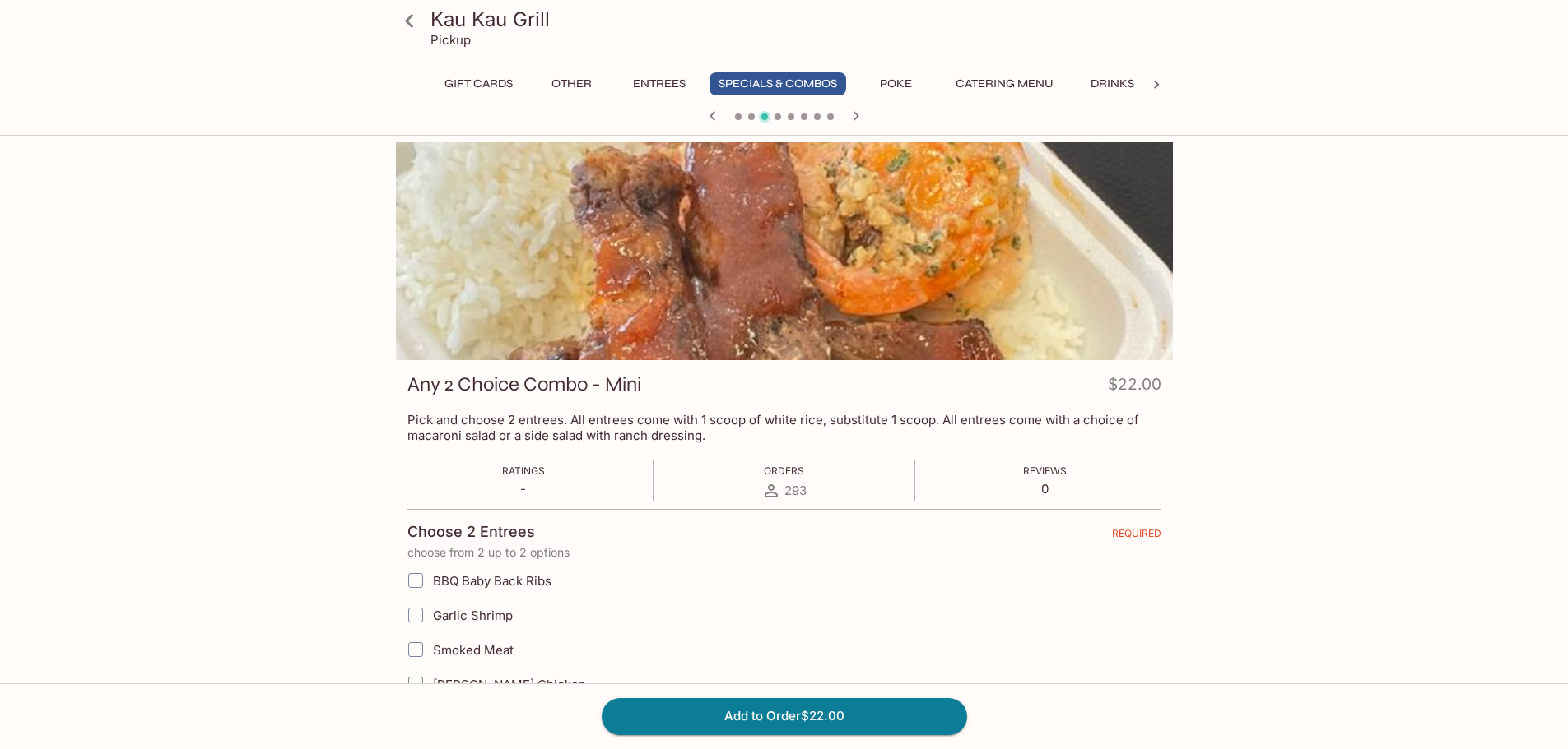
click at [417, 25] on icon at bounding box center [409, 20] width 29 height 29
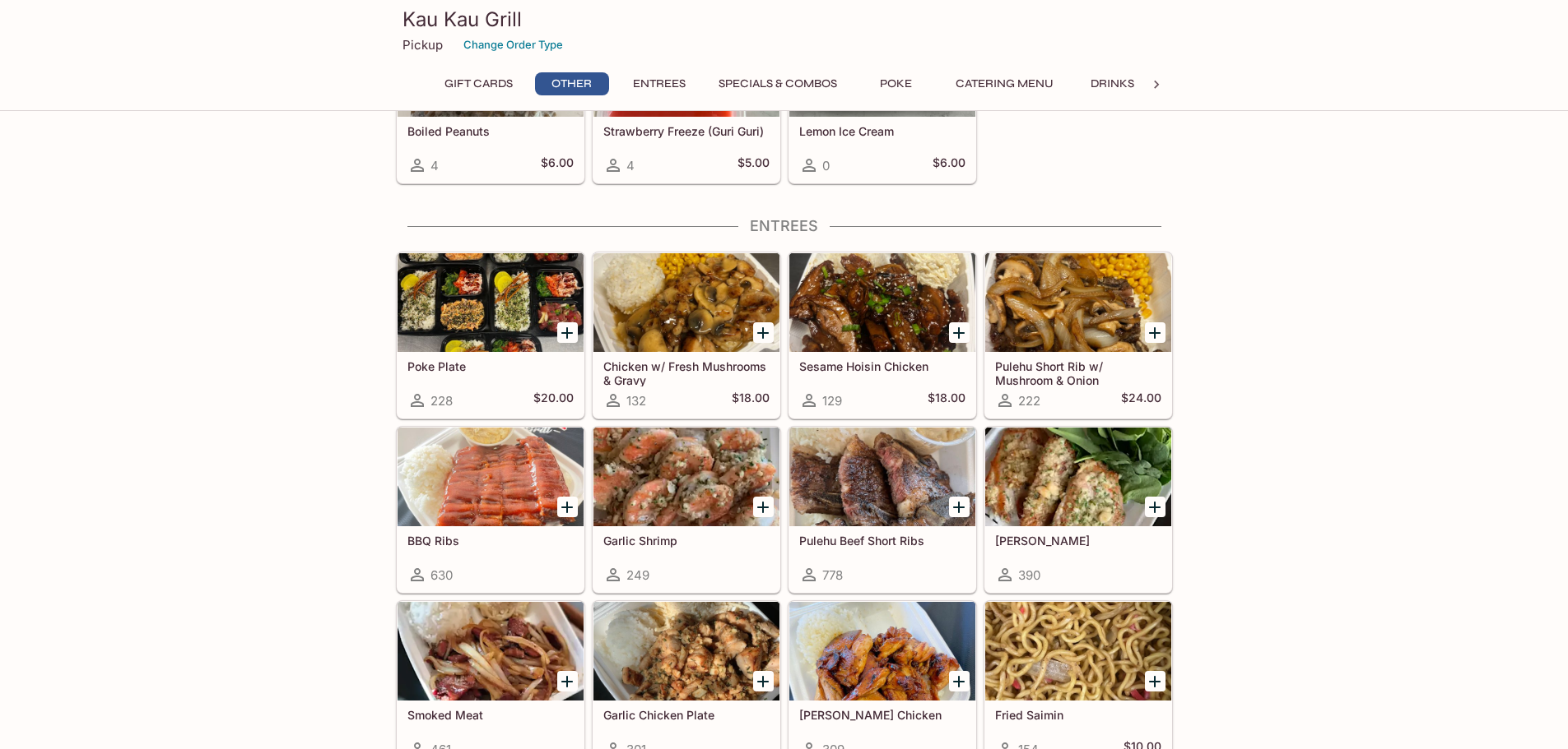
scroll to position [823, 0]
